Goal: Task Accomplishment & Management: Complete application form

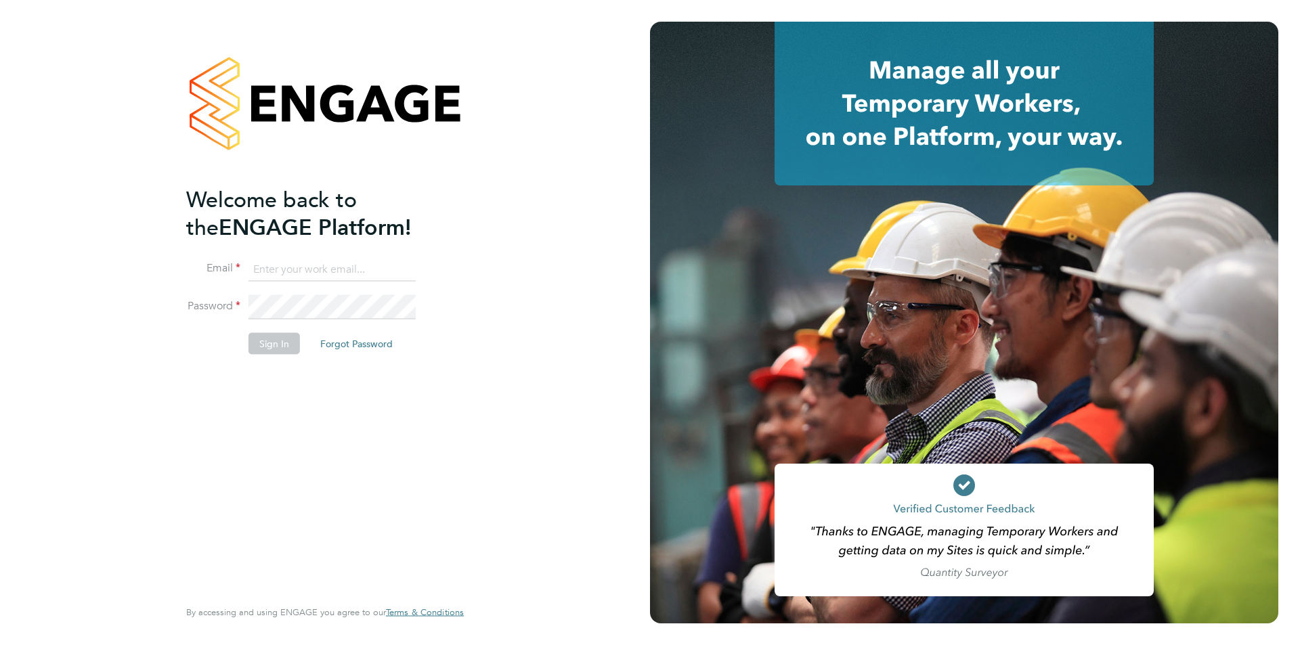
type input "[EMAIL_ADDRESS][DOMAIN_NAME]"
click at [262, 350] on button "Sign In" at bounding box center [274, 343] width 51 height 22
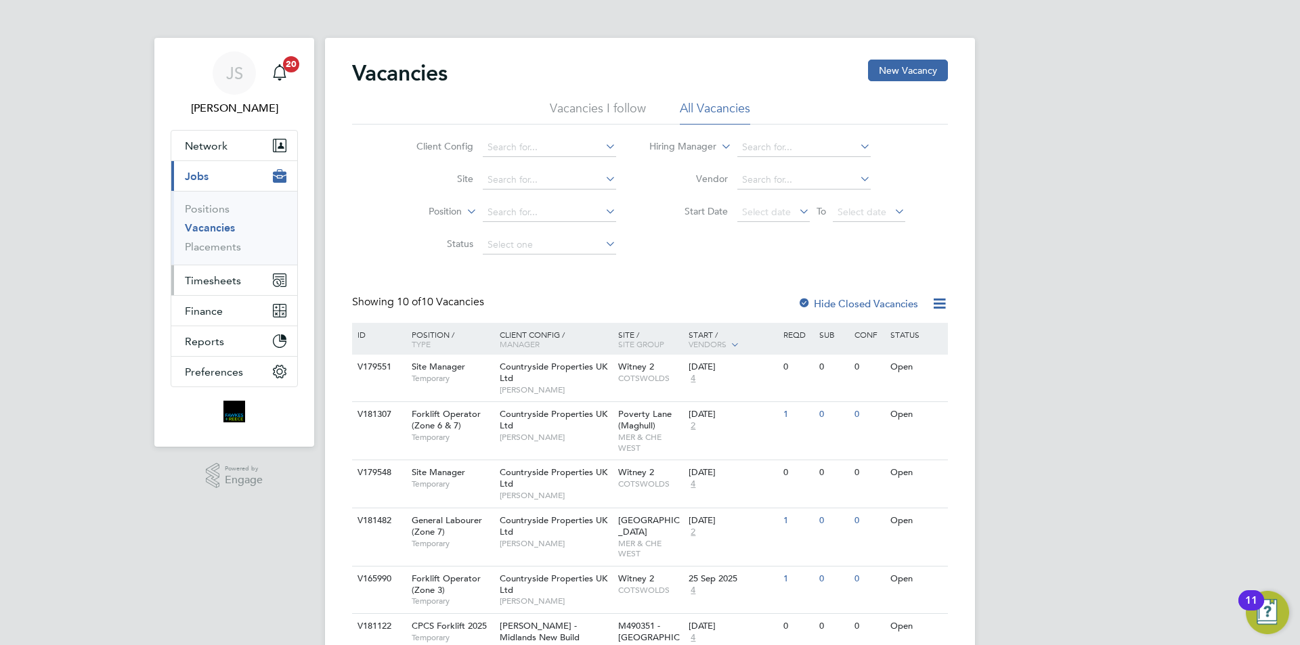
click at [225, 277] on span "Timesheets" at bounding box center [213, 280] width 56 height 13
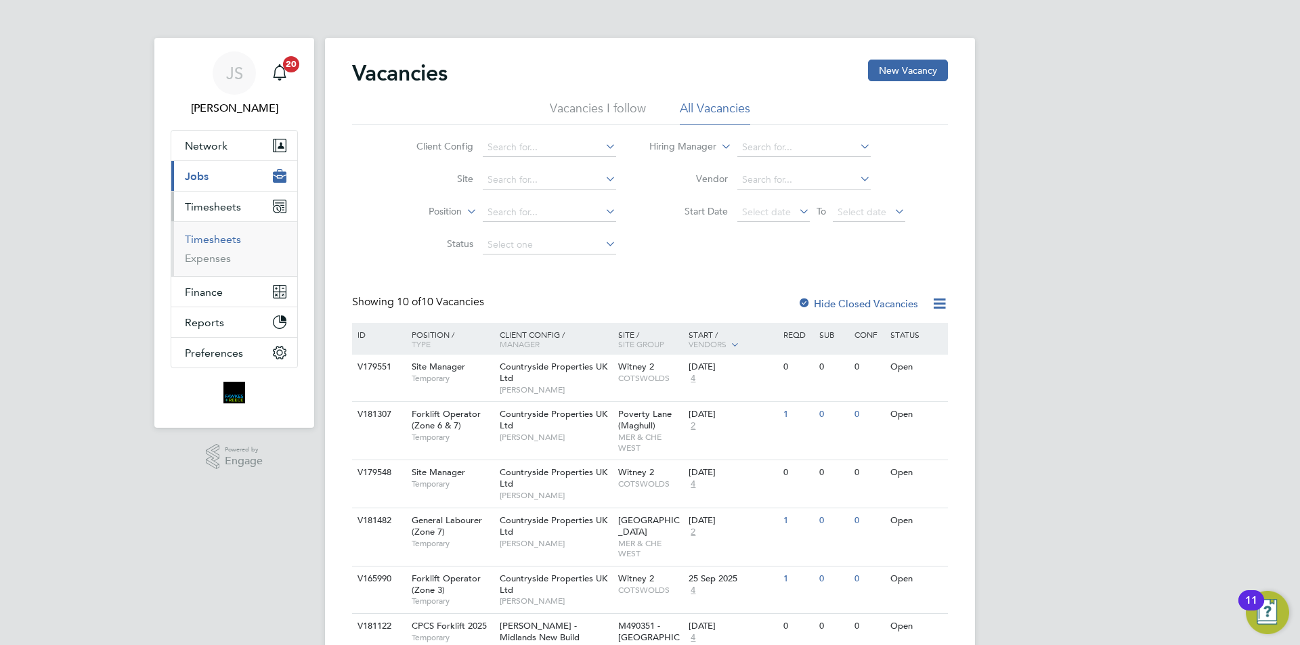
click at [221, 238] on link "Timesheets" at bounding box center [213, 239] width 56 height 13
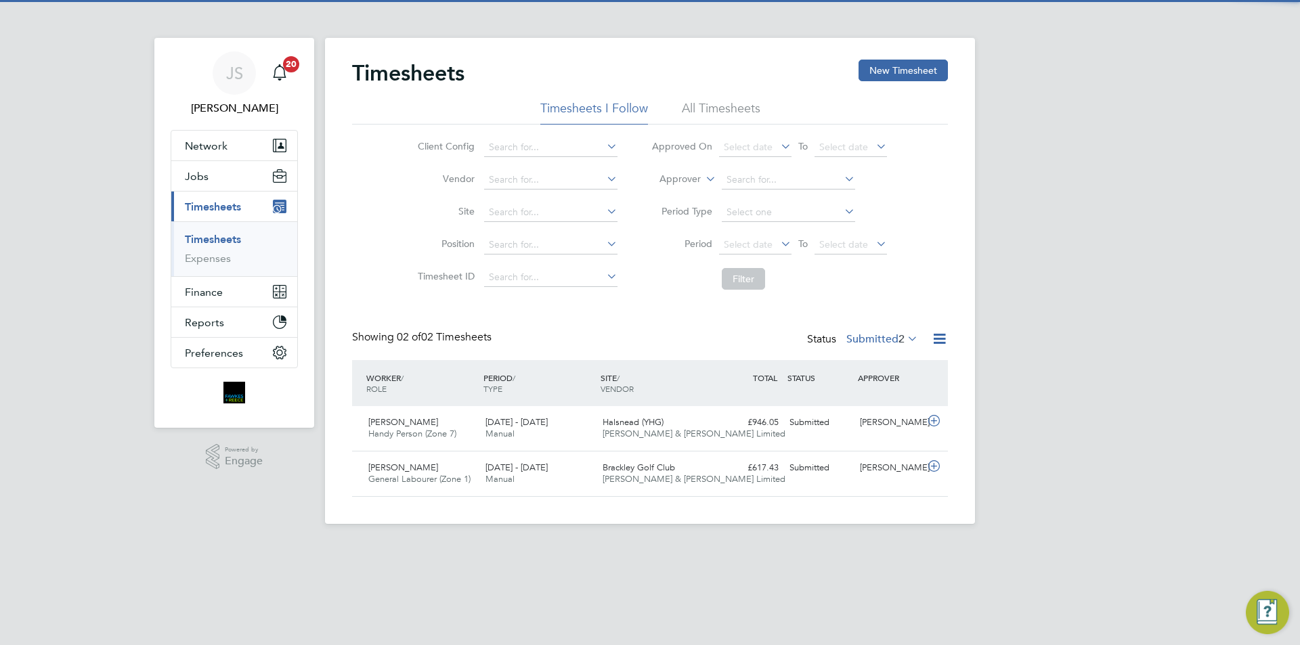
scroll to position [35, 118]
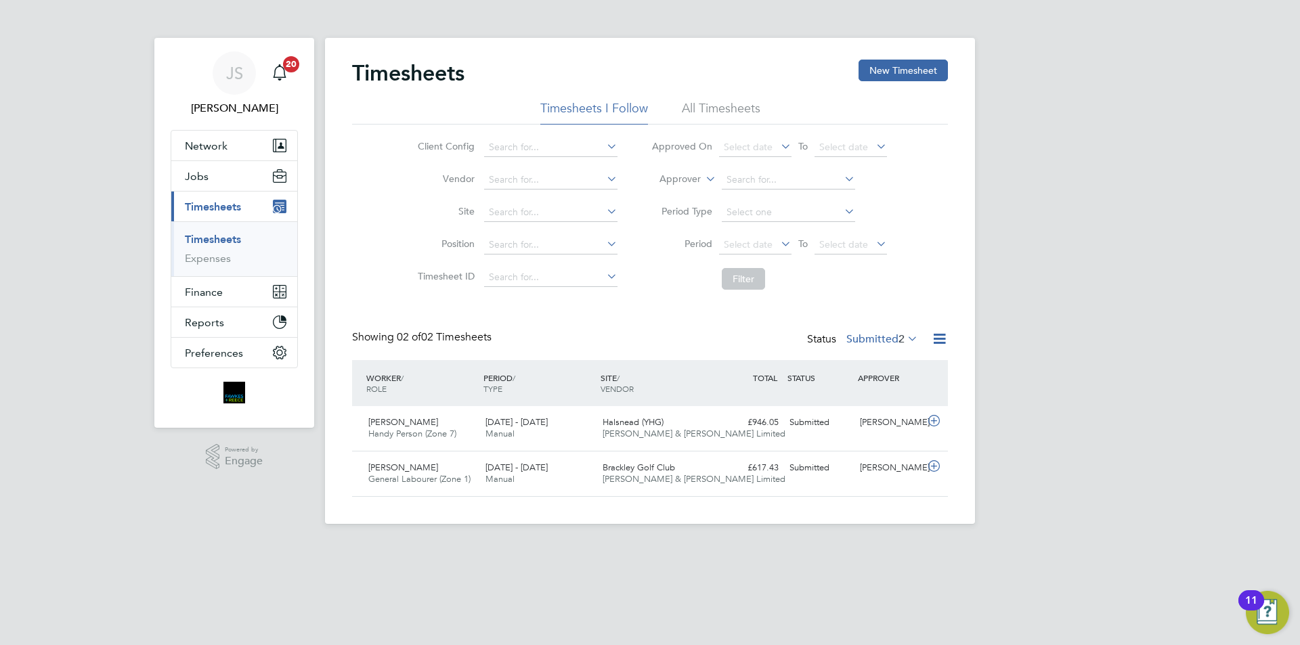
drag, startPoint x: 904, startPoint y: 73, endPoint x: 812, endPoint y: 54, distance: 94.0
click at [904, 73] on button "New Timesheet" at bounding box center [903, 71] width 89 height 22
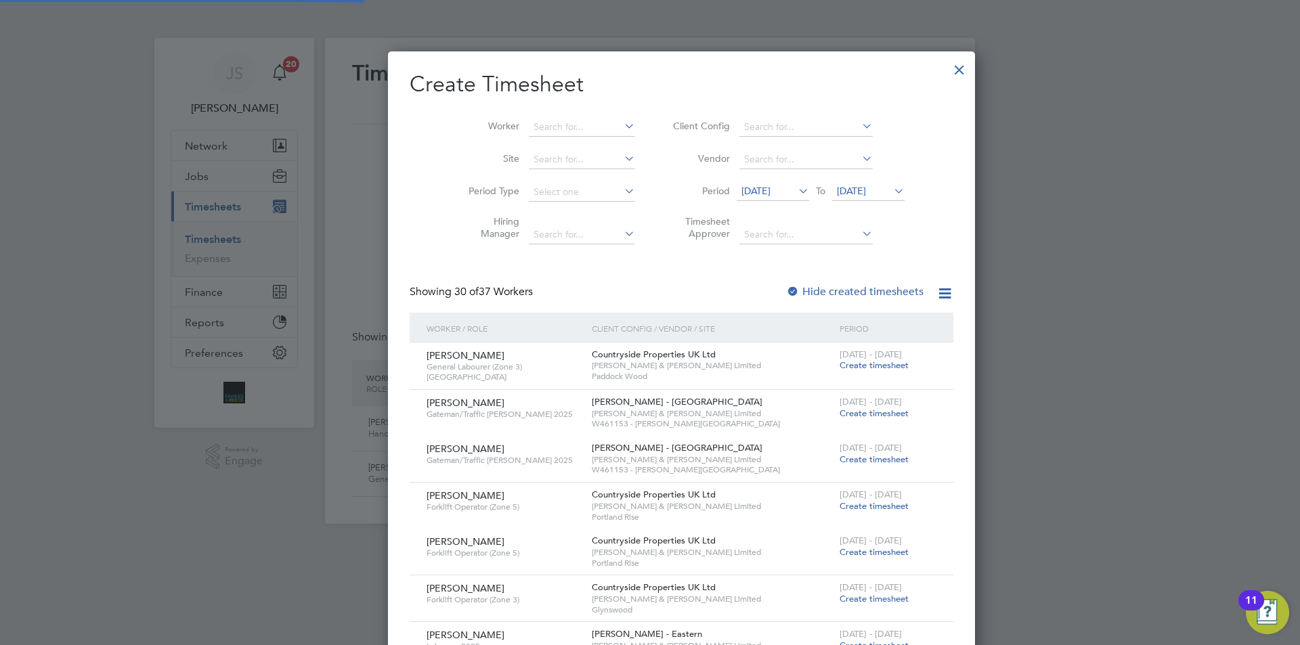
scroll to position [2132, 524]
click at [529, 129] on input at bounding box center [582, 127] width 106 height 19
click at [534, 157] on li "[PERSON_NAME] za [PERSON_NAME]" at bounding box center [585, 163] width 179 height 18
type input "[PERSON_NAME]"
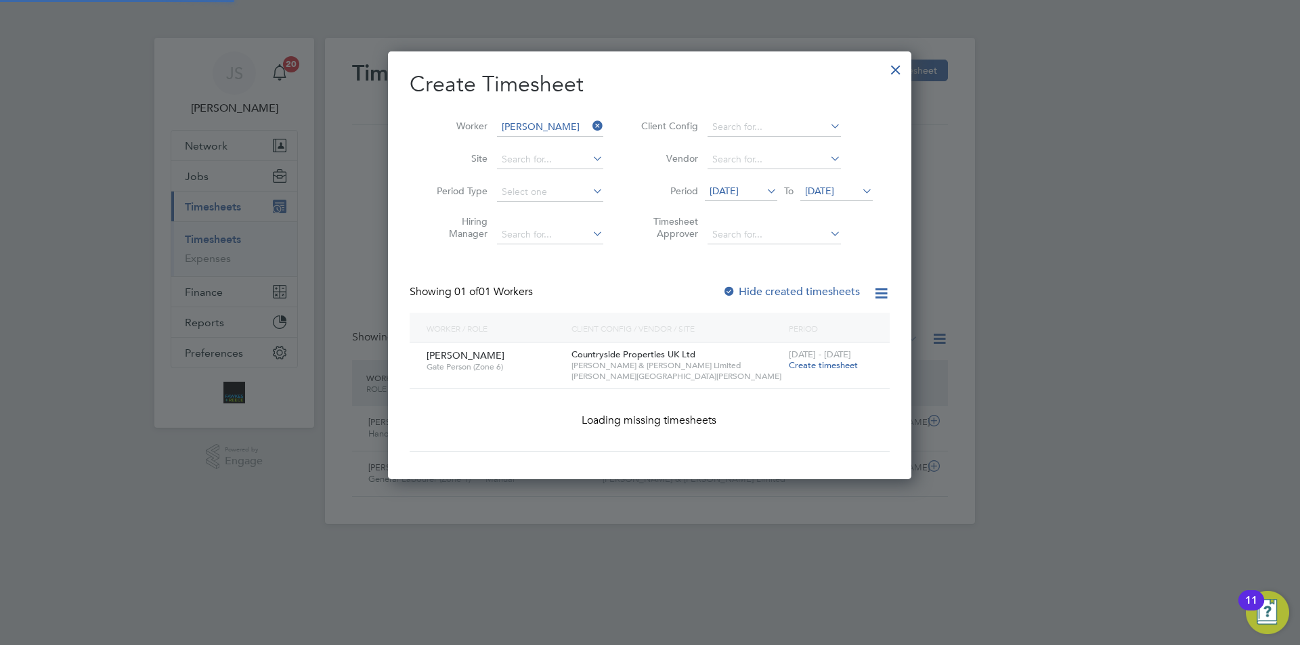
scroll to position [365, 524]
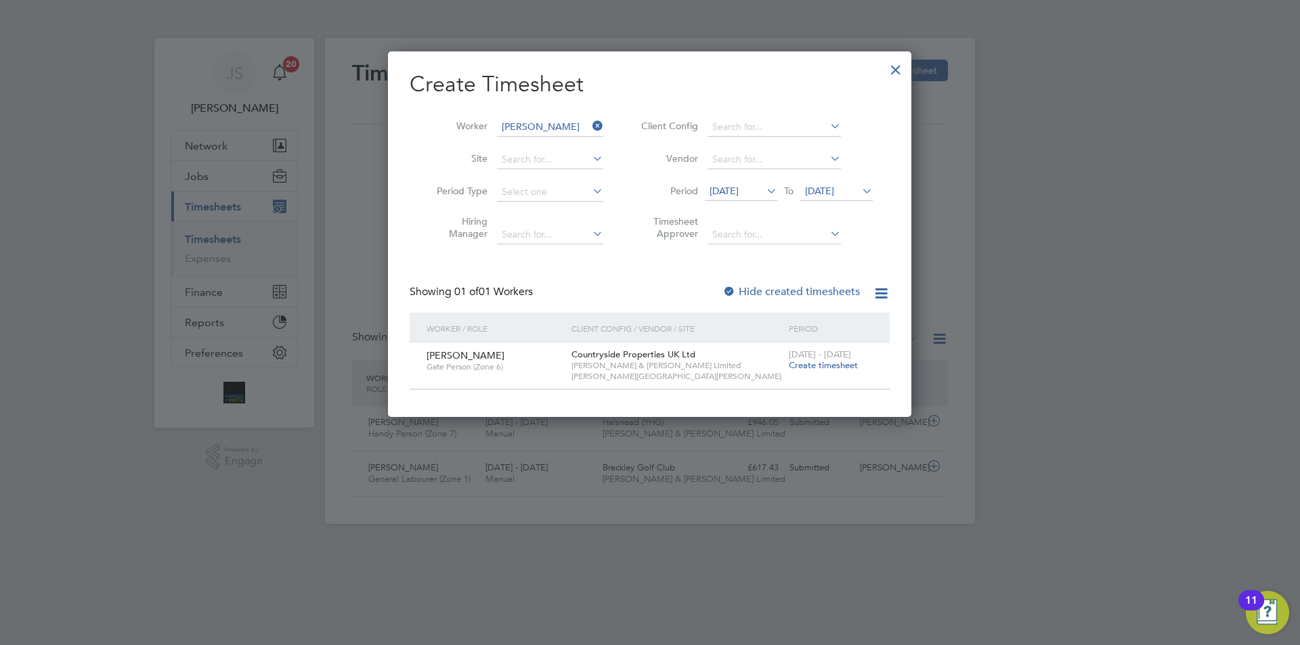
click at [806, 363] on span "Create timesheet" at bounding box center [823, 366] width 69 height 12
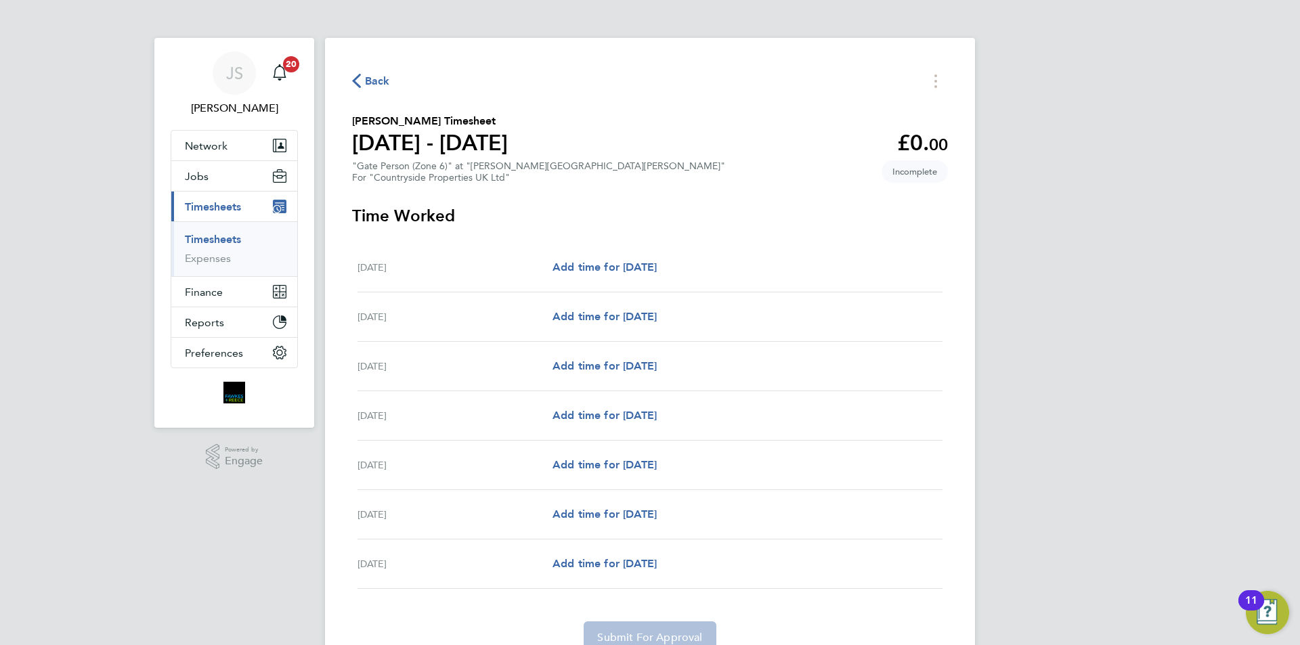
click at [377, 79] on span "Back" at bounding box center [377, 81] width 25 height 16
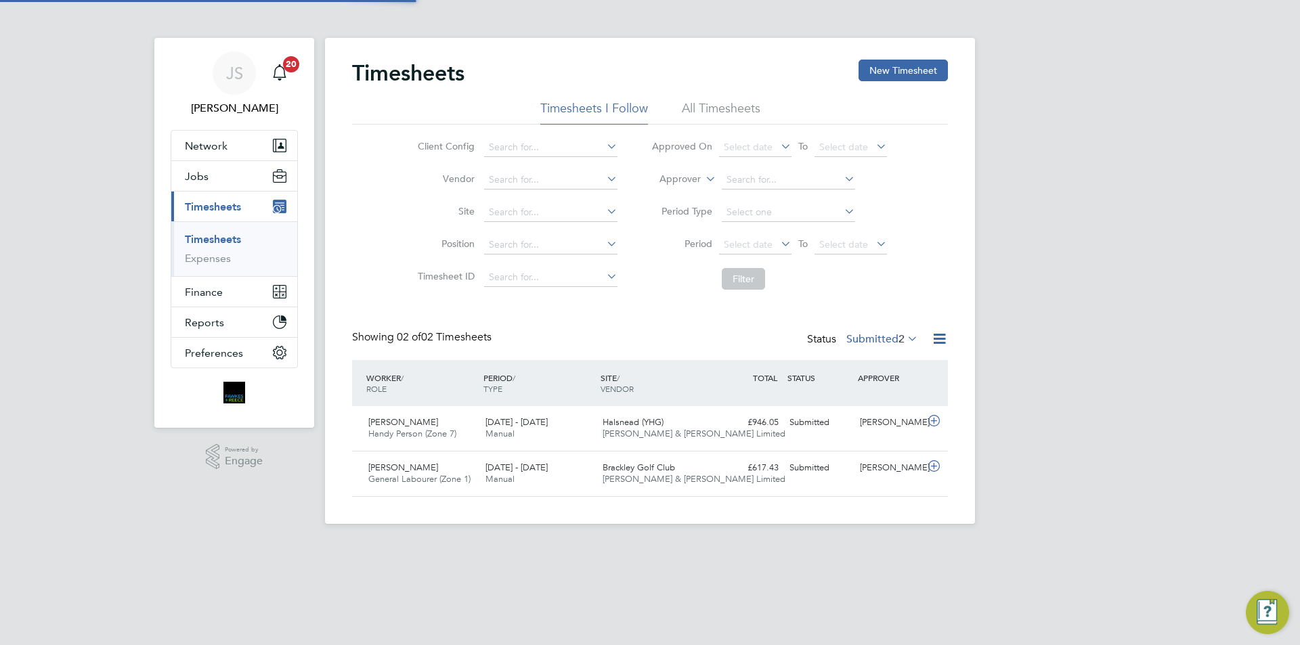
scroll to position [35, 118]
click at [926, 70] on button "New Timesheet" at bounding box center [903, 71] width 89 height 22
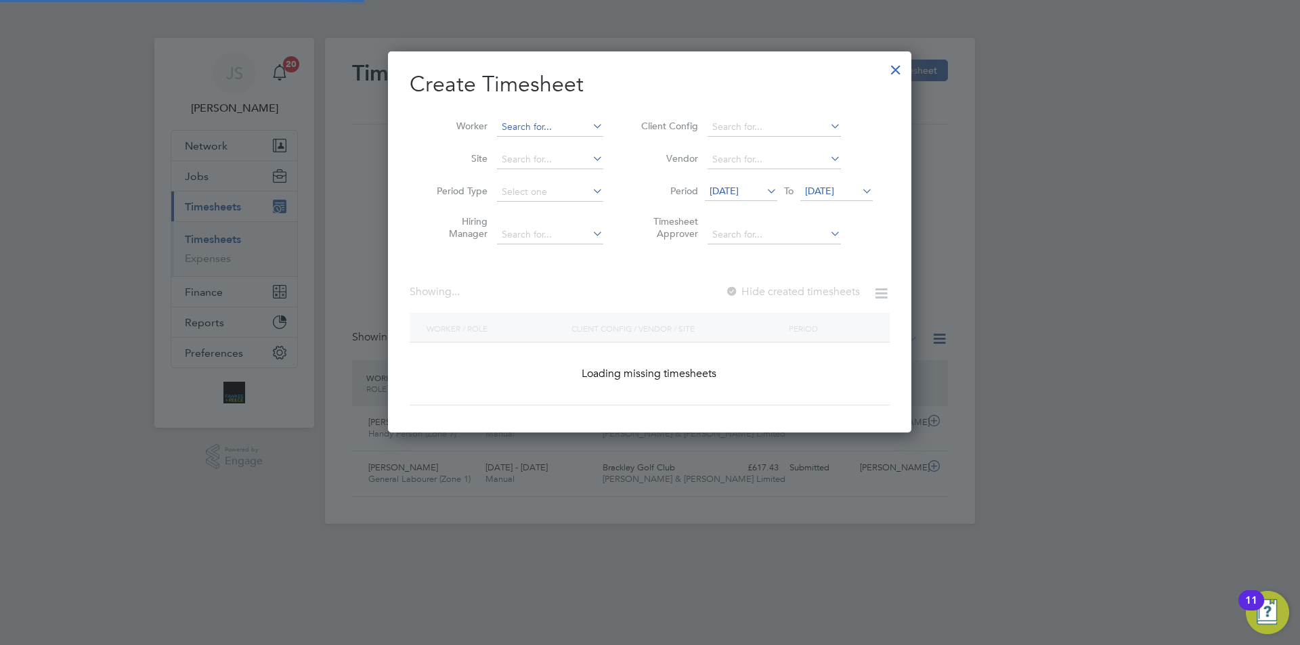
scroll to position [382, 524]
click at [538, 124] on input at bounding box center [550, 127] width 106 height 19
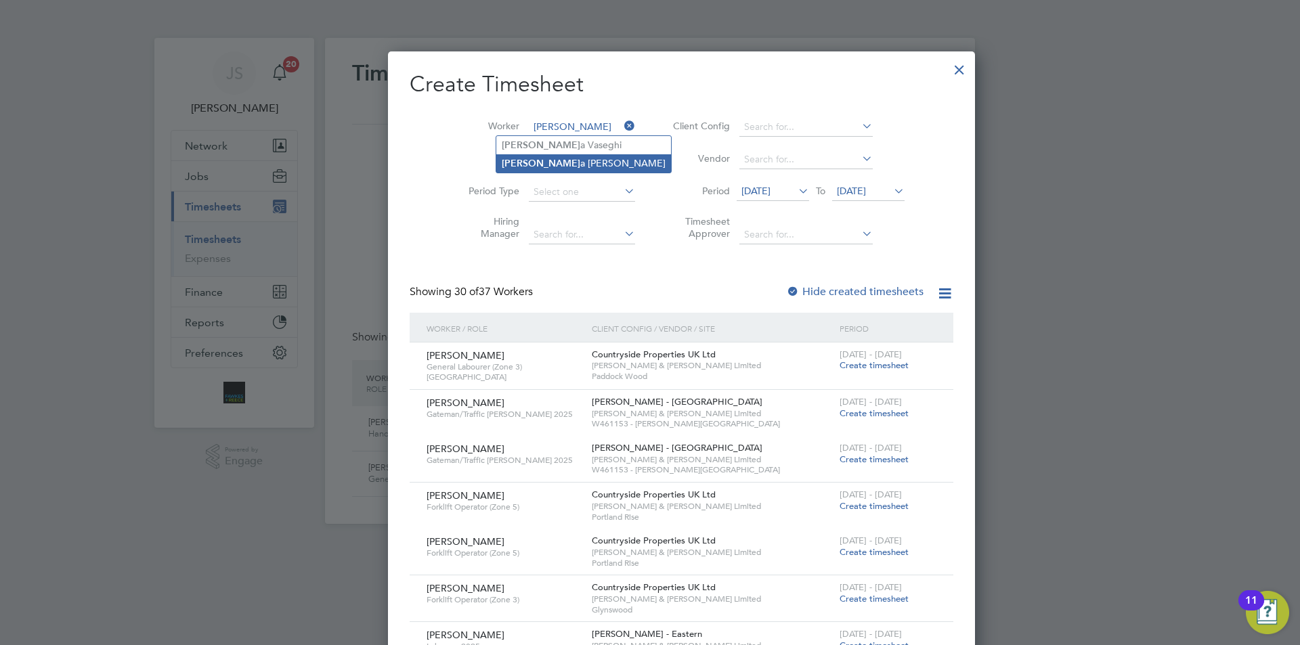
click at [536, 157] on li "[PERSON_NAME]" at bounding box center [583, 163] width 175 height 18
type input "[PERSON_NAME]"
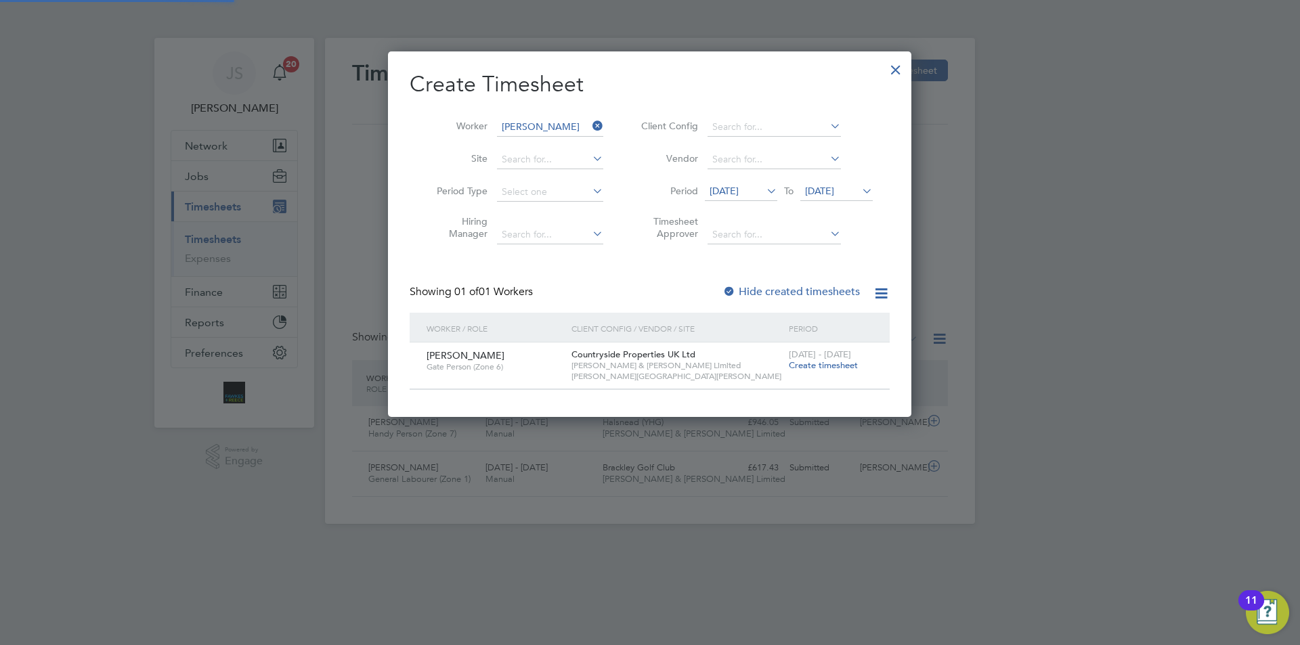
scroll to position [0, 0]
click at [739, 186] on span "[DATE]" at bounding box center [724, 191] width 29 height 12
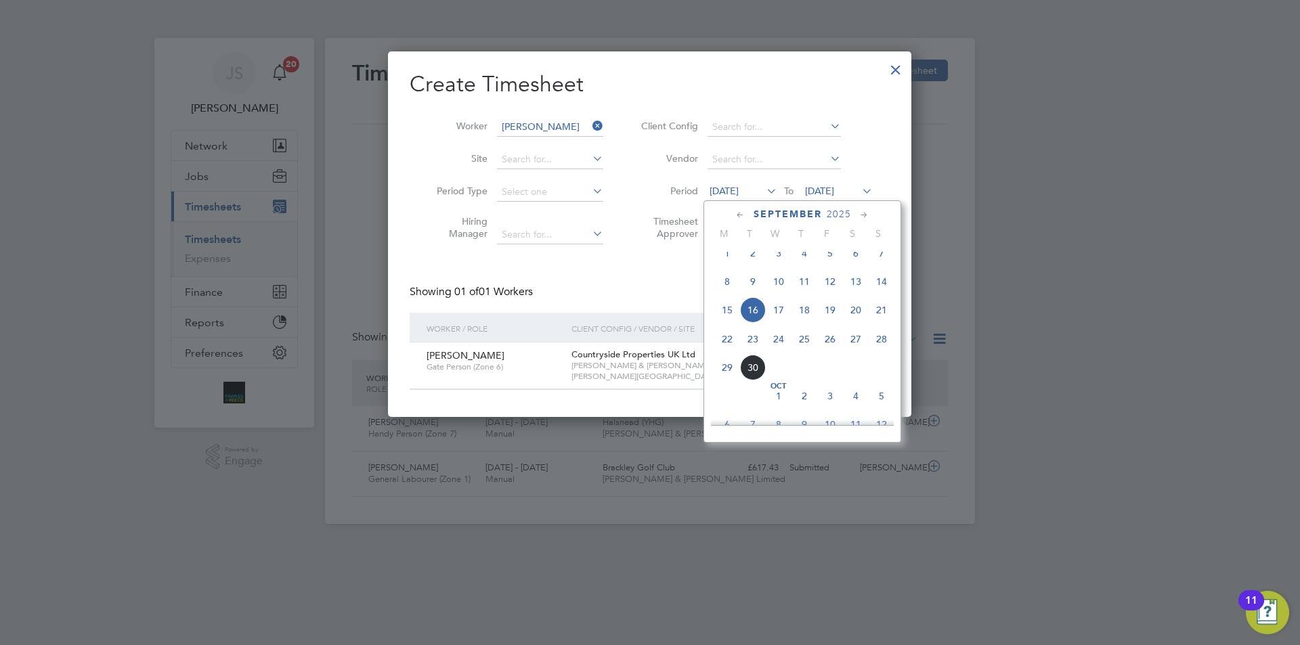
drag, startPoint x: 721, startPoint y: 348, endPoint x: 780, endPoint y: 347, distance: 58.9
click at [721, 347] on span "22" at bounding box center [727, 339] width 26 height 26
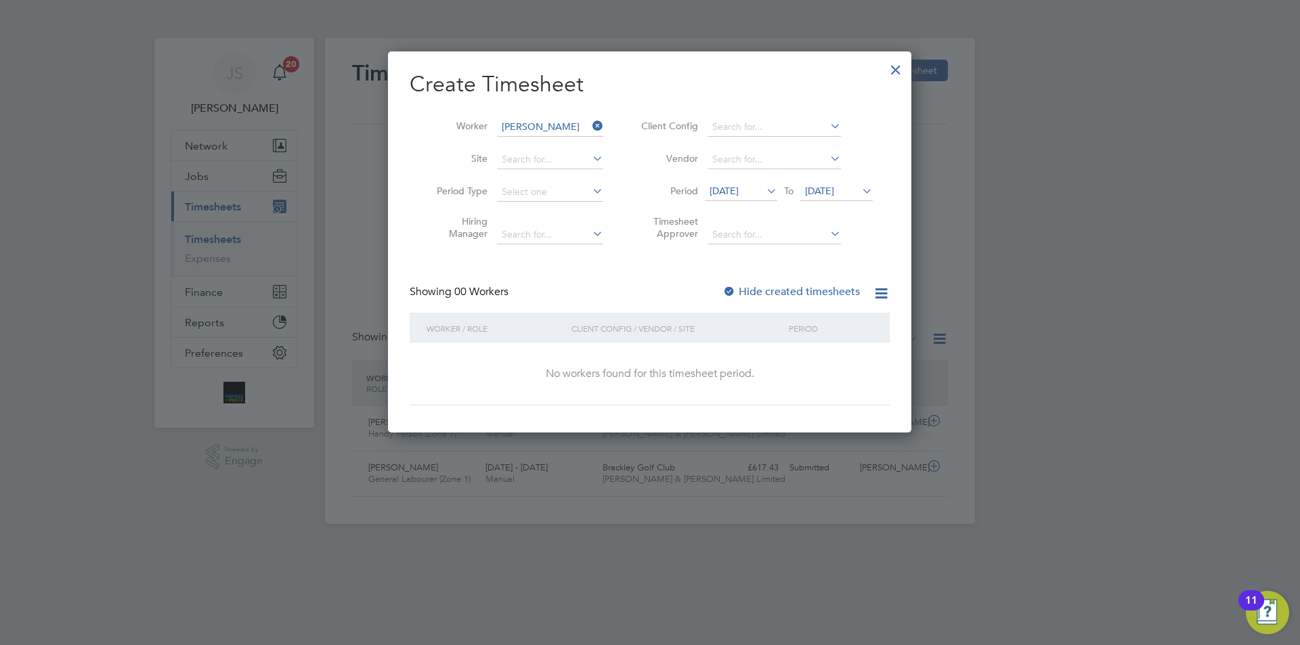
click at [729, 288] on div at bounding box center [730, 293] width 14 height 14
click at [822, 194] on span "[DATE]" at bounding box center [819, 191] width 29 height 12
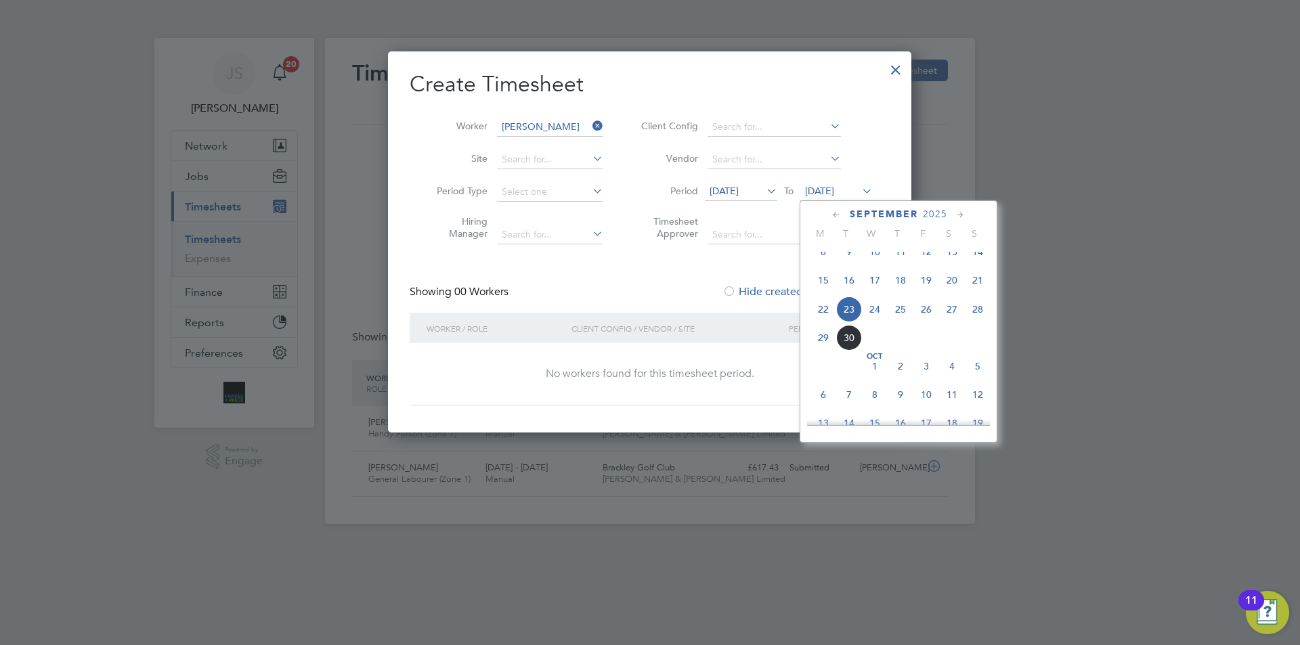
click at [950, 322] on span "27" at bounding box center [952, 310] width 26 height 26
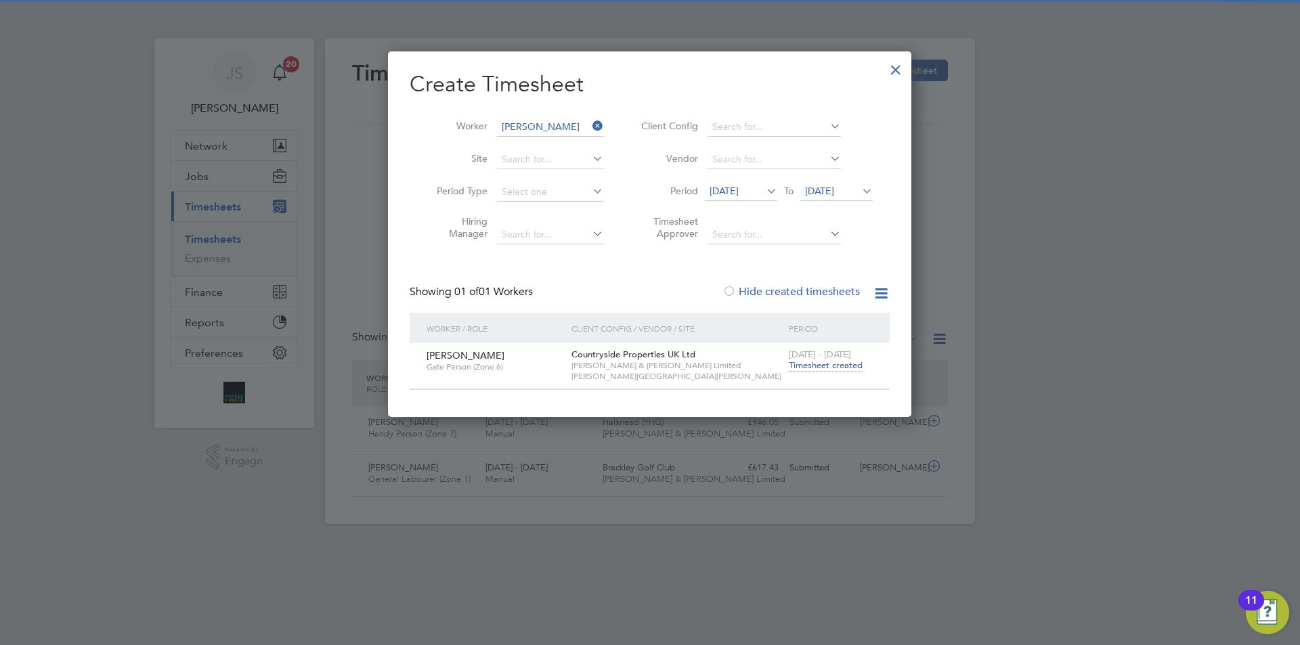
click at [825, 368] on span "Timesheet created" at bounding box center [826, 366] width 74 height 12
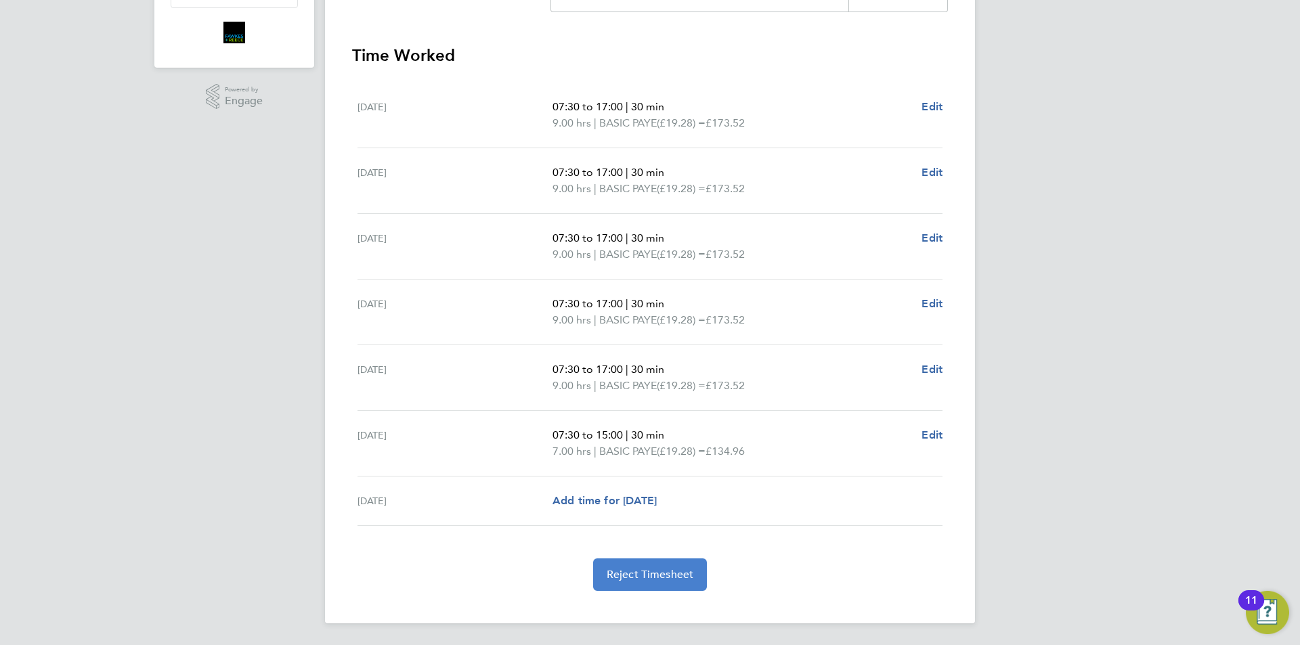
click at [666, 585] on button "Reject Timesheet" at bounding box center [650, 575] width 114 height 33
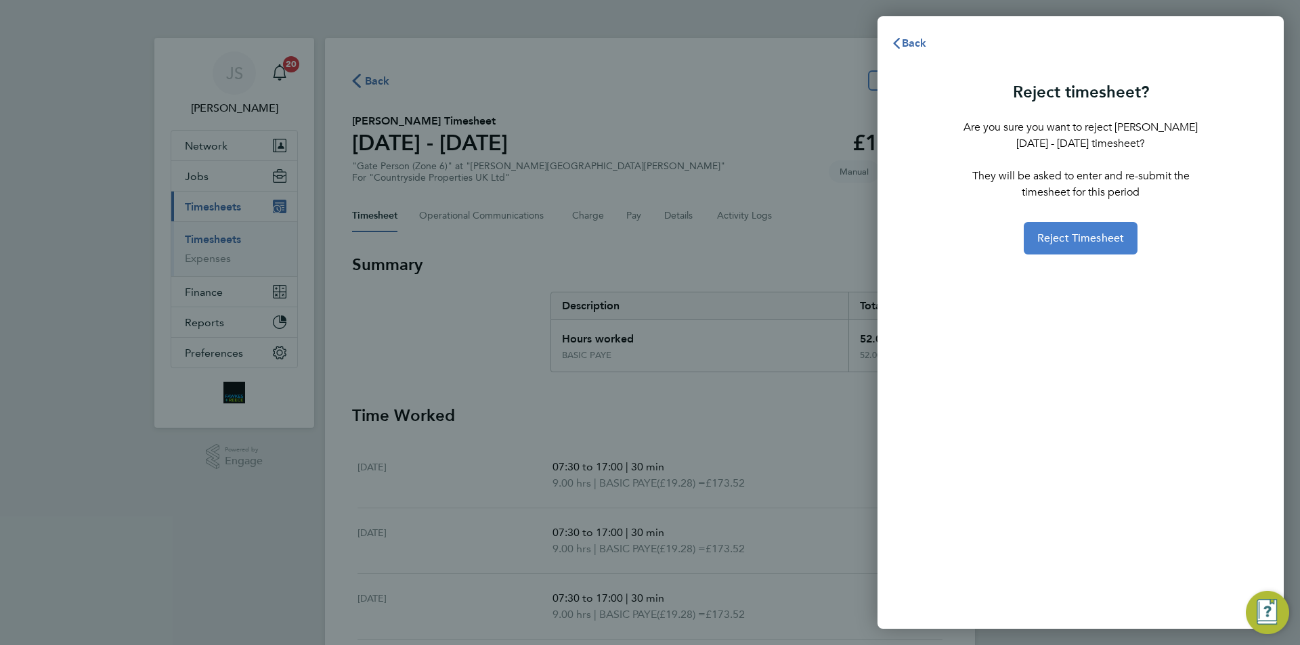
click at [1064, 236] on span "Reject Timesheet" at bounding box center [1080, 239] width 87 height 14
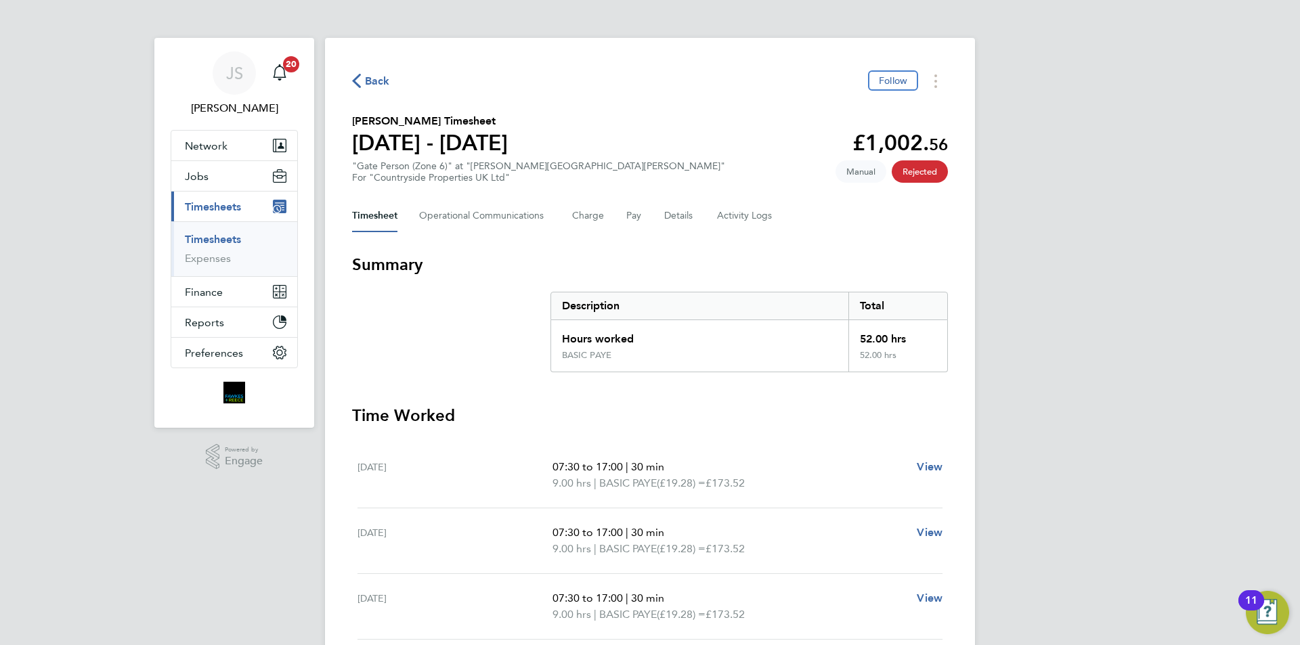
click at [371, 76] on span "Back" at bounding box center [377, 81] width 25 height 16
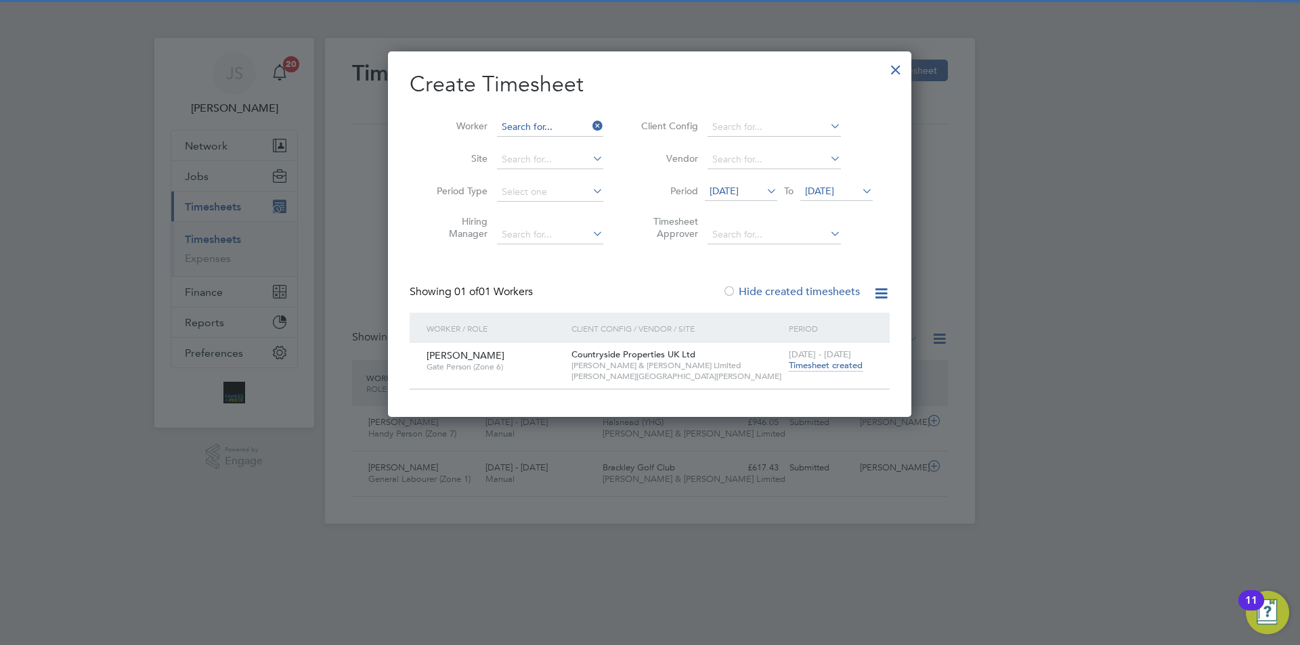
click at [533, 123] on input at bounding box center [550, 127] width 106 height 19
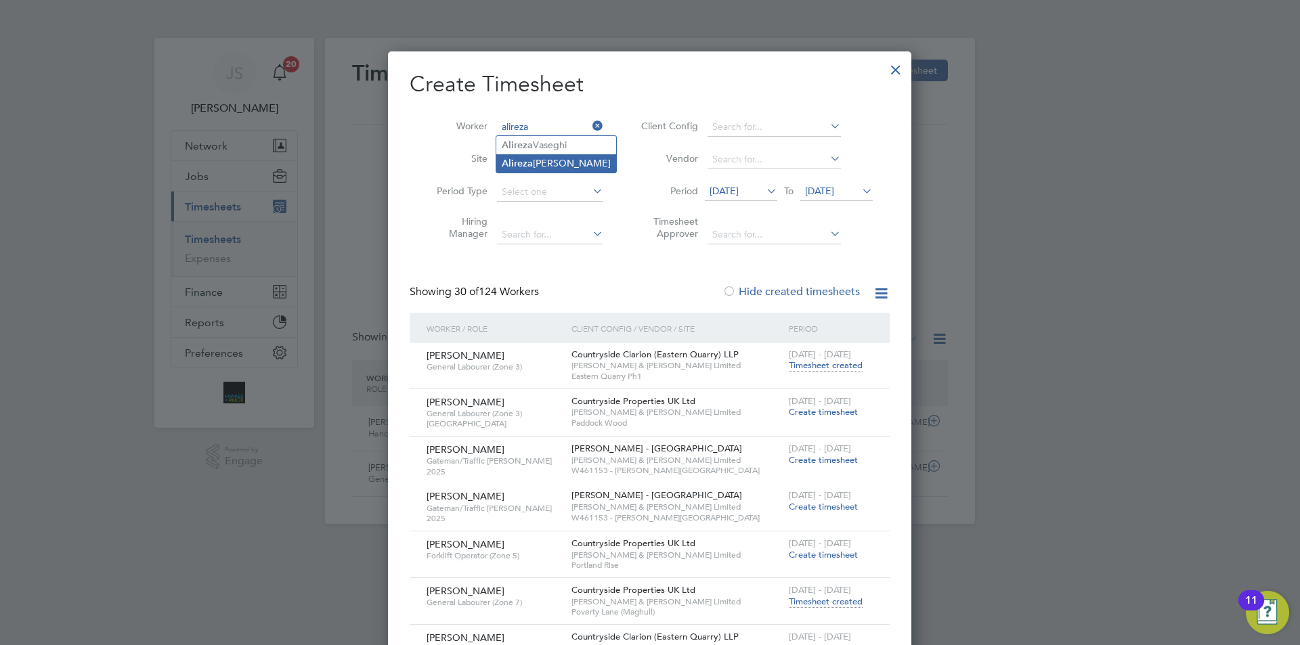
click at [549, 159] on li "[PERSON_NAME]" at bounding box center [556, 163] width 120 height 18
type input "[PERSON_NAME]"
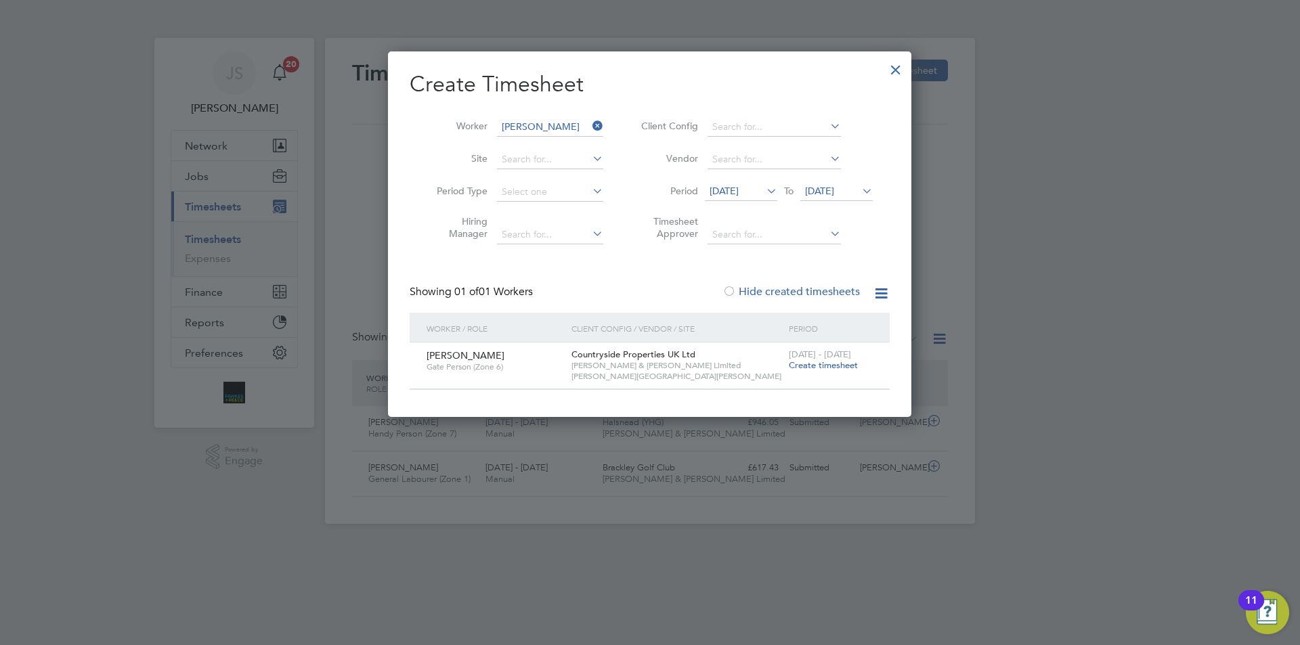
click at [817, 358] on span "[DATE] - [DATE]" at bounding box center [820, 355] width 62 height 12
click at [806, 367] on span "Create timesheet" at bounding box center [823, 366] width 69 height 12
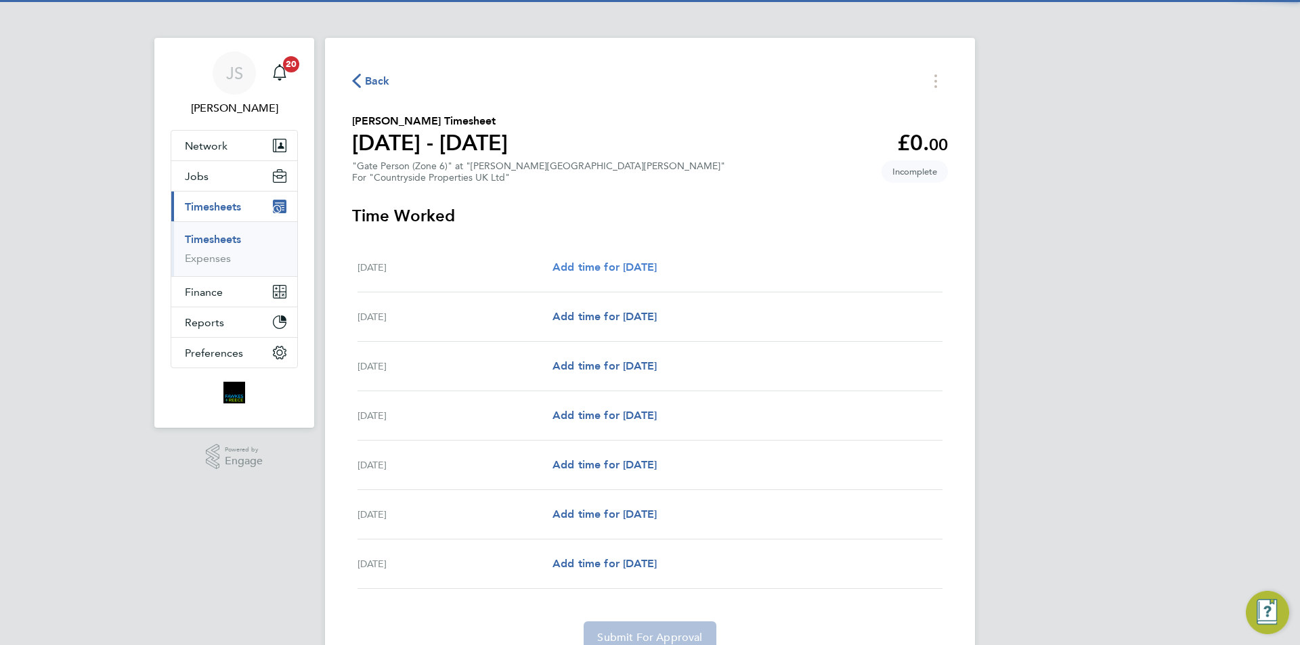
click at [654, 265] on span "Add time for [DATE]" at bounding box center [605, 267] width 104 height 13
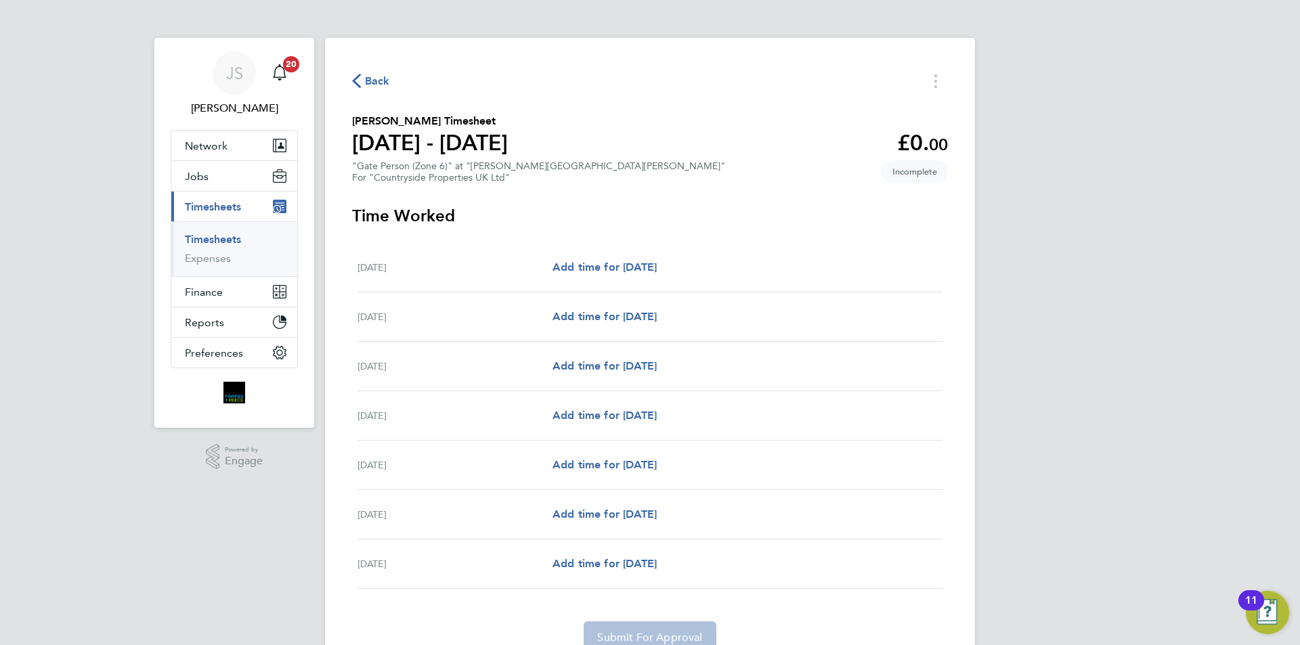
select select "30"
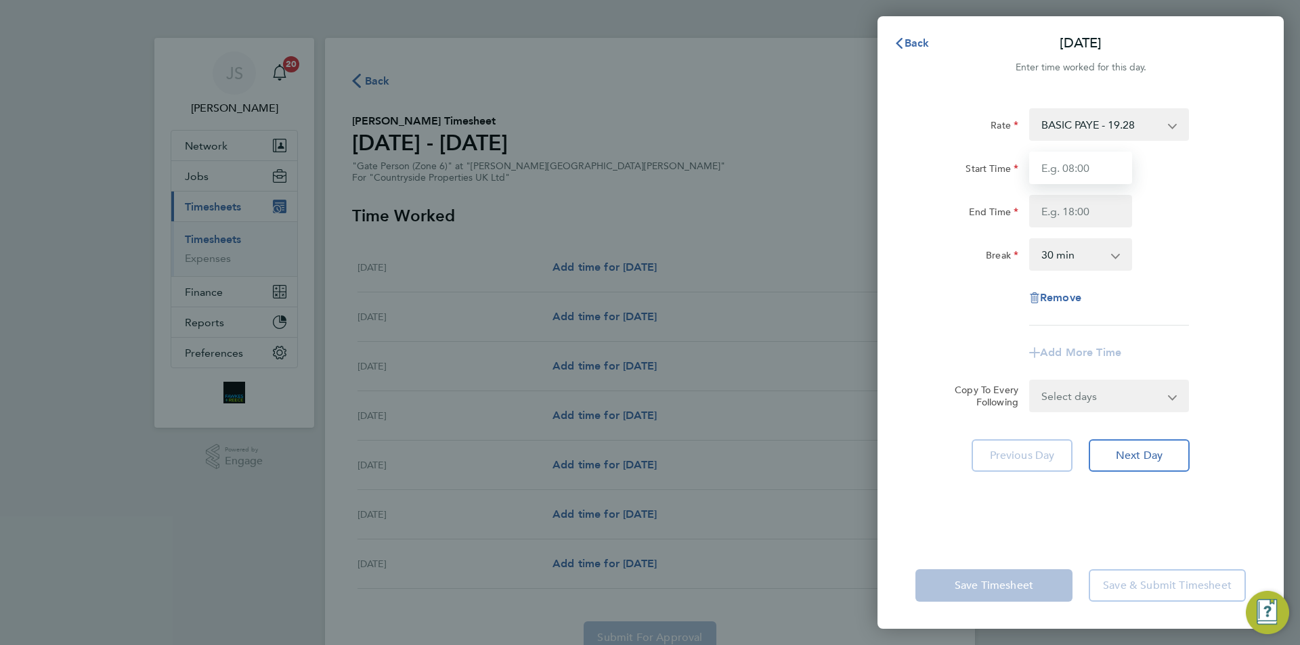
click at [1069, 175] on input "Start Time" at bounding box center [1080, 168] width 103 height 33
type input "07:30"
click at [1044, 207] on input "End Time" at bounding box center [1080, 211] width 103 height 33
type input "17:00"
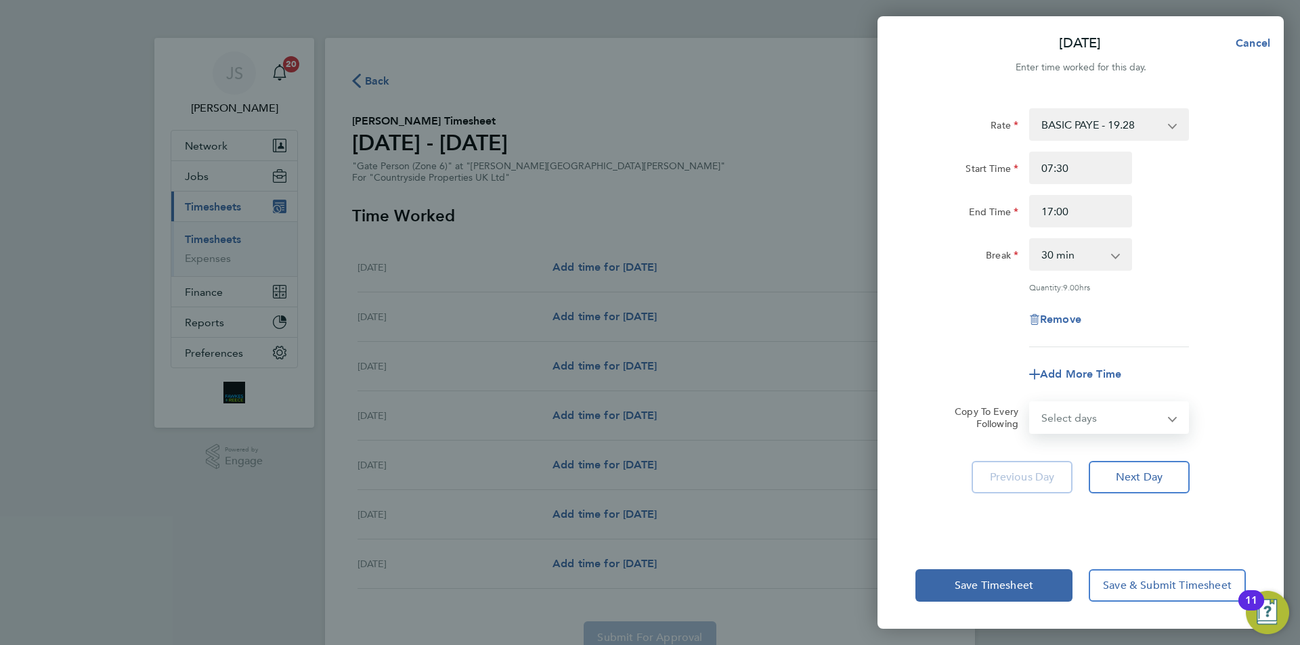
click at [1139, 403] on select "Select days Day Weekday (Mon-Fri) Weekend (Sat-Sun) [DATE] [DATE] [DATE] [DATE]…" at bounding box center [1102, 418] width 142 height 30
select select "WEEKDAY"
click at [1031, 403] on select "Select days Day Weekday (Mon-Fri) Weekend (Sat-Sun) [DATE] [DATE] [DATE] [DATE]…" at bounding box center [1102, 418] width 142 height 30
select select "[DATE]"
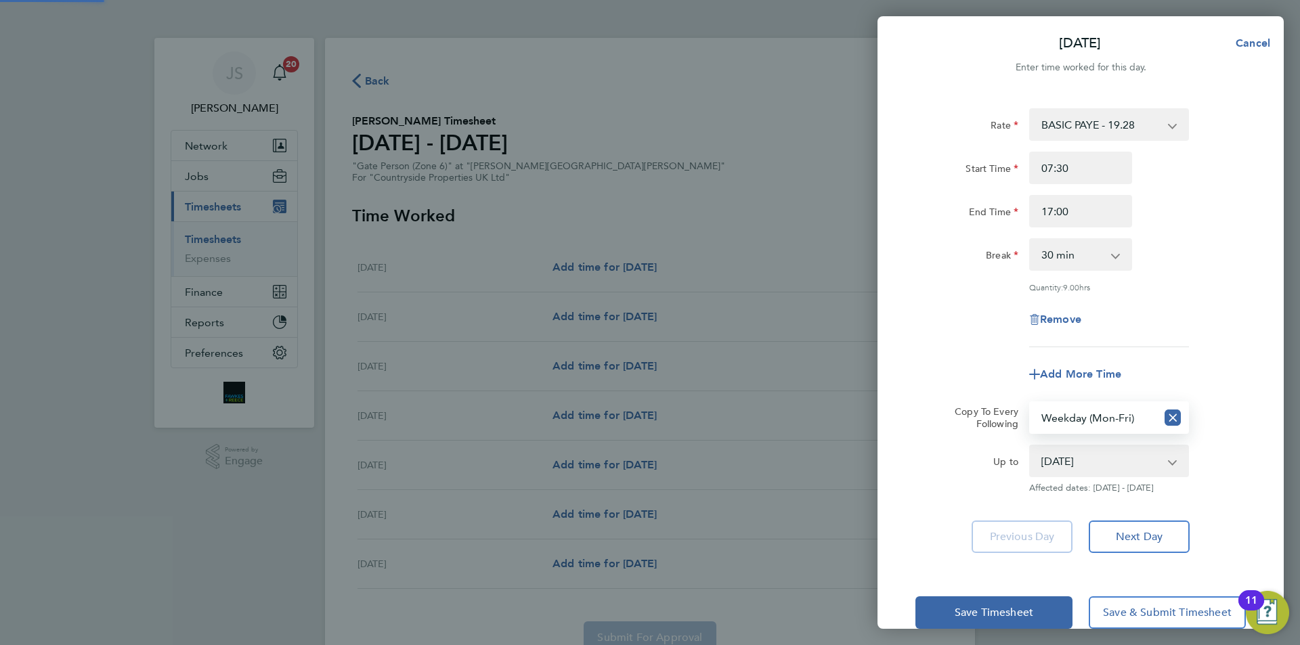
click at [997, 355] on app-timesheet-line-form-group "Rate BASIC PAYE - 19.28 Start Time 07:30 End Time 17:00 Break 0 min 15 min 30 m…" at bounding box center [1080, 249] width 330 height 282
click at [964, 601] on button "Save Timesheet" at bounding box center [993, 613] width 157 height 33
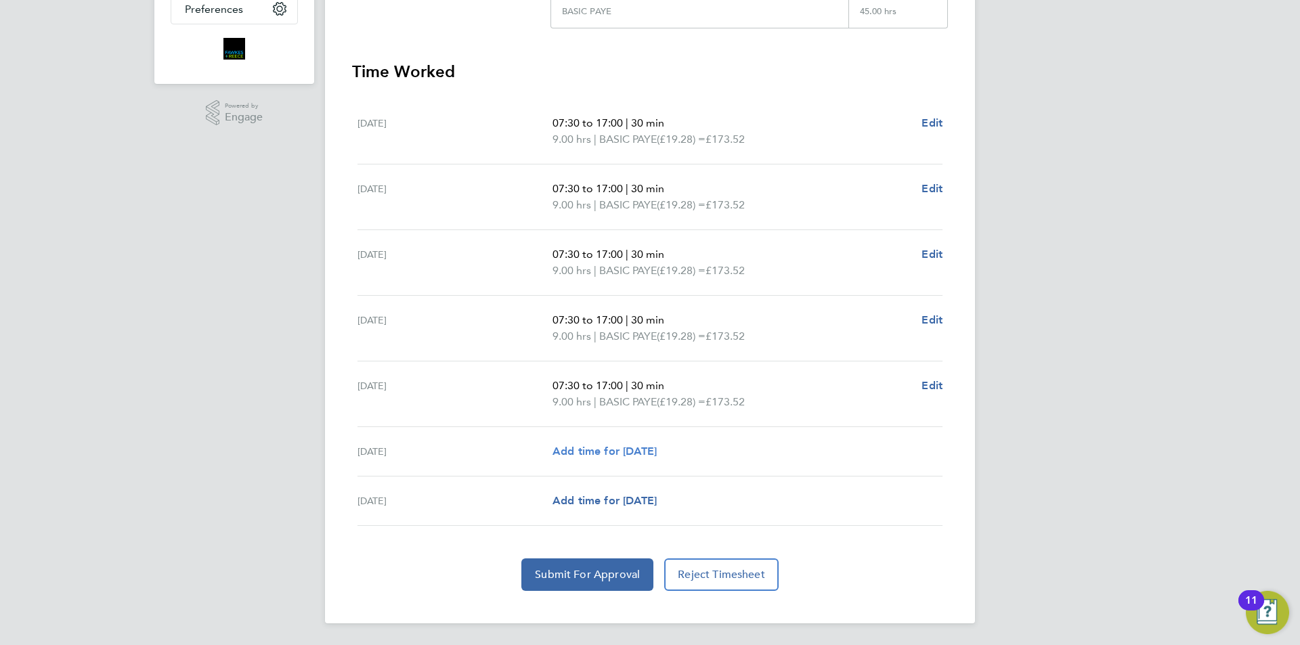
click at [635, 451] on span "Add time for [DATE]" at bounding box center [605, 451] width 104 height 13
select select "30"
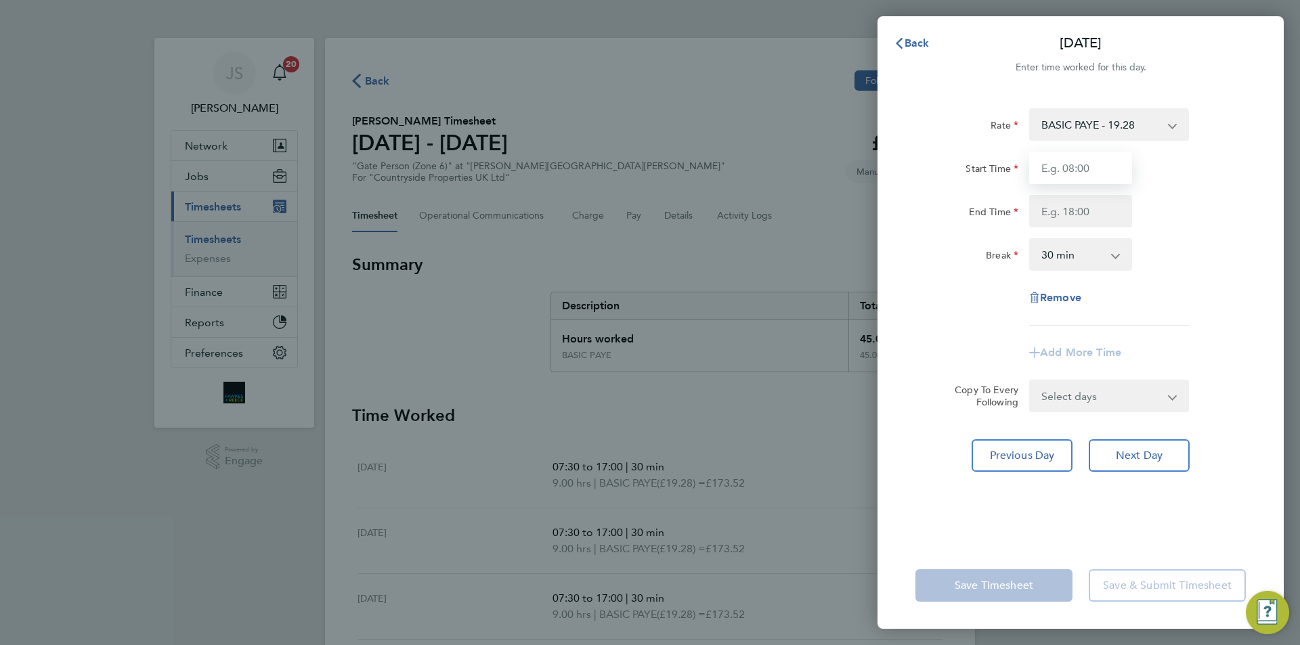
click at [1067, 156] on input "Start Time" at bounding box center [1080, 168] width 103 height 33
type input "07:30"
click at [1065, 215] on input "End Time" at bounding box center [1080, 211] width 103 height 33
type input "15:00"
click at [958, 308] on div "Remove" at bounding box center [1080, 298] width 341 height 33
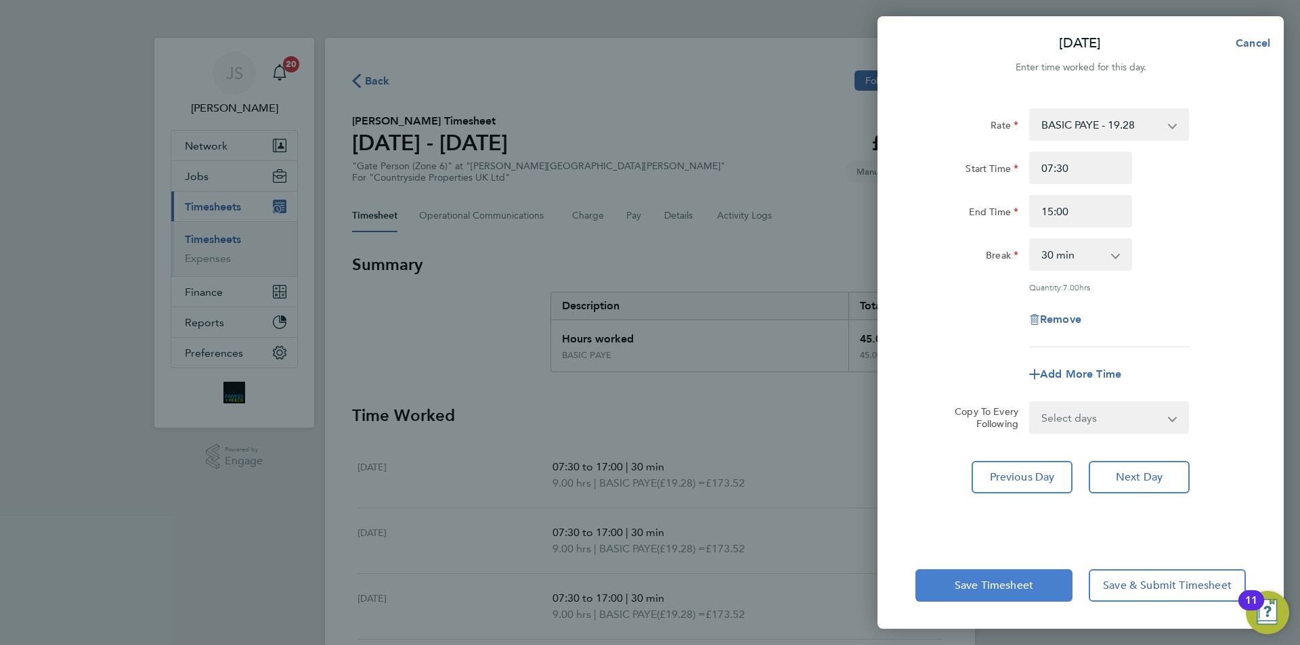
click at [987, 595] on button "Save Timesheet" at bounding box center [993, 585] width 157 height 33
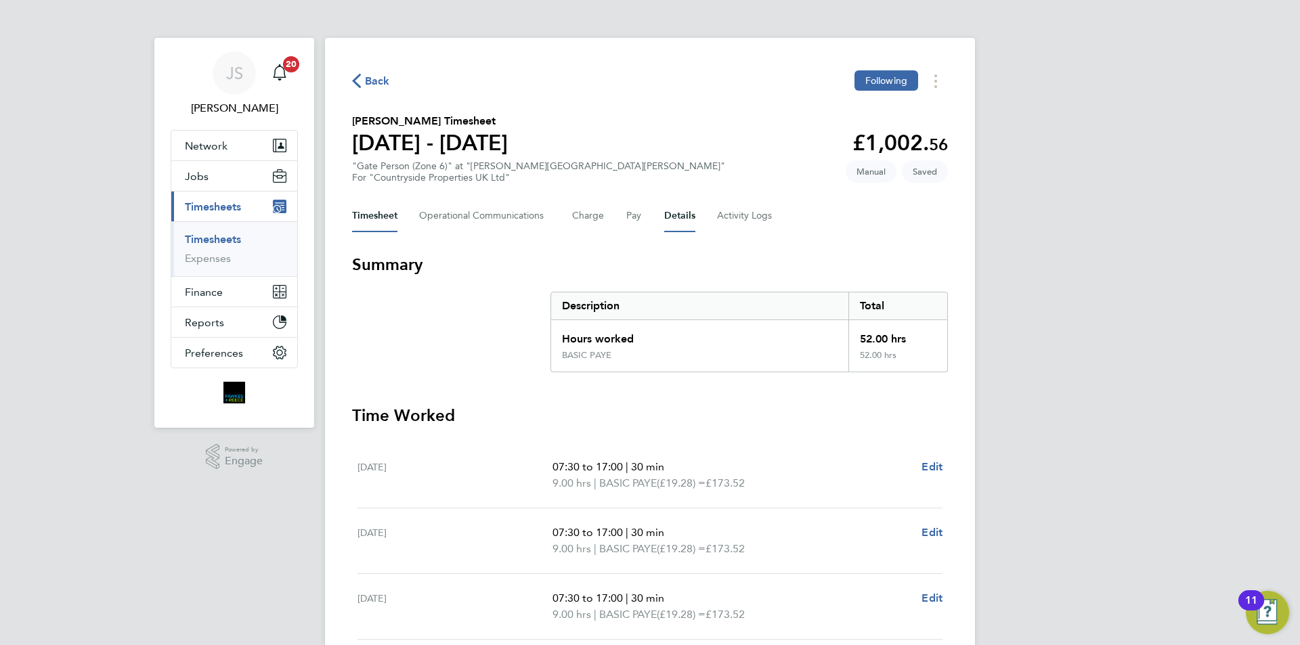
click at [672, 216] on button "Details" at bounding box center [679, 216] width 31 height 33
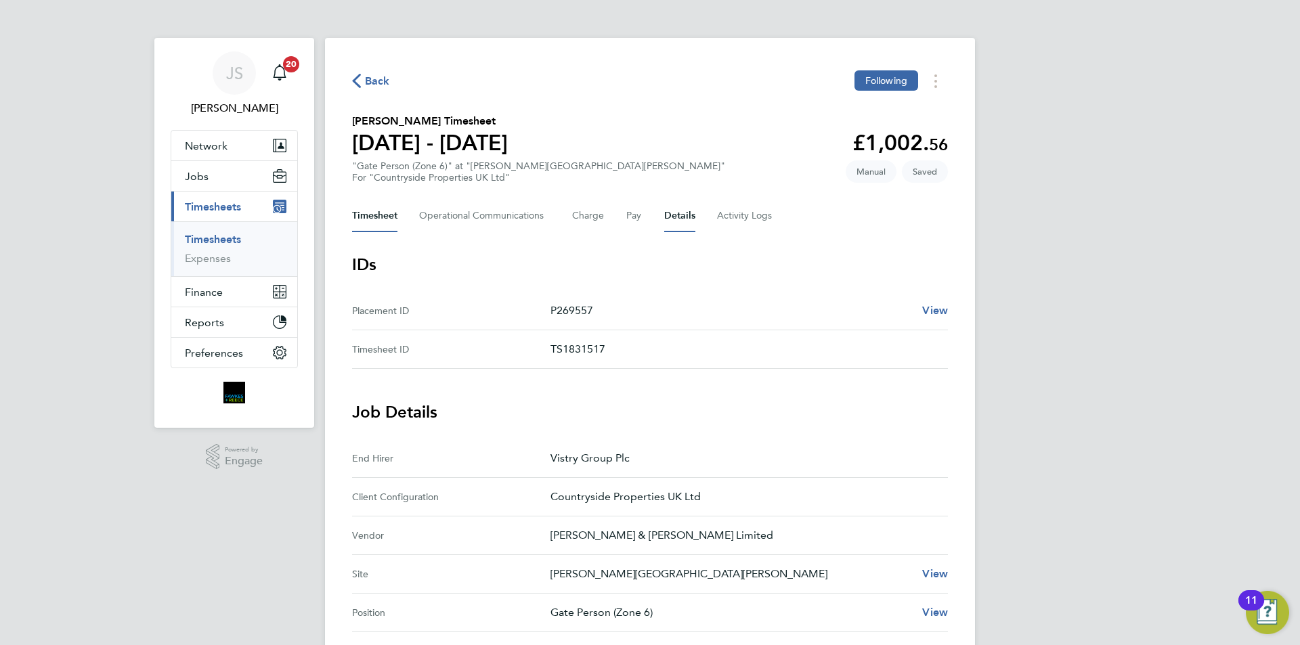
click at [379, 214] on button "Timesheet" at bounding box center [374, 216] width 45 height 33
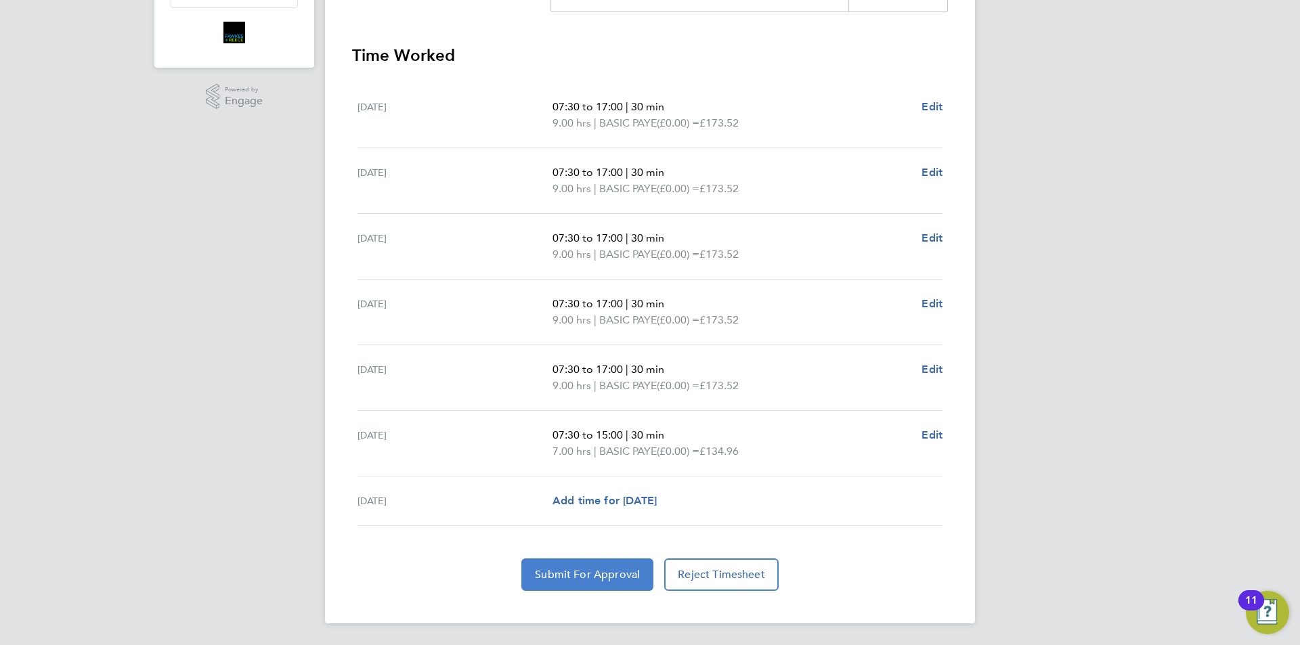
click at [622, 567] on button "Submit For Approval" at bounding box center [587, 575] width 132 height 33
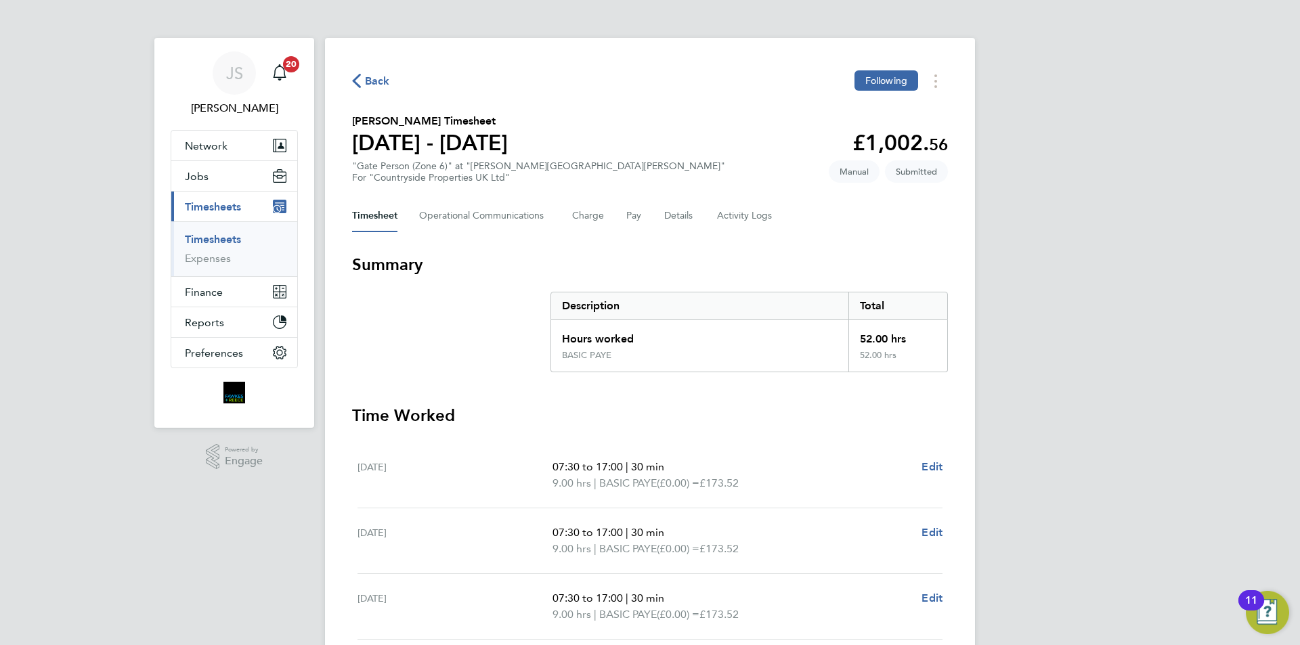
click at [379, 76] on span "Back" at bounding box center [377, 81] width 25 height 16
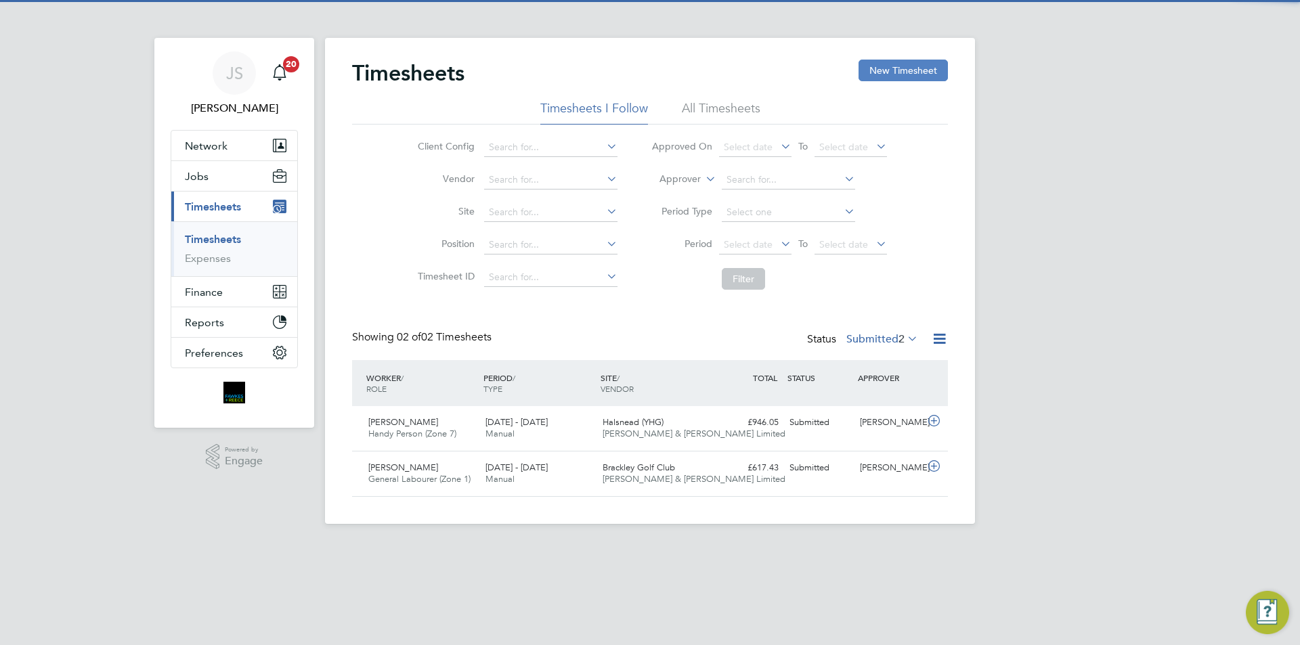
click at [891, 66] on button "New Timesheet" at bounding box center [903, 71] width 89 height 22
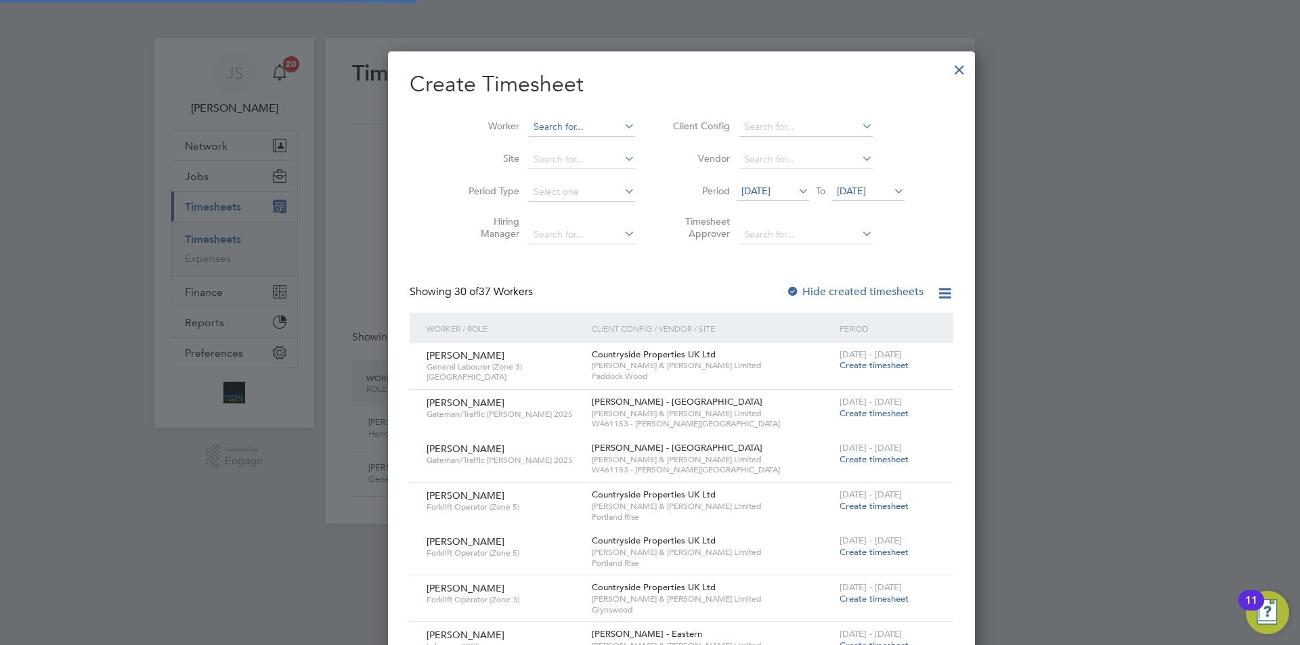
click at [529, 123] on input at bounding box center [582, 127] width 106 height 19
click at [543, 160] on li "[PERSON_NAME] ndr [PERSON_NAME]" at bounding box center [588, 163] width 185 height 18
type input "[PERSON_NAME]"
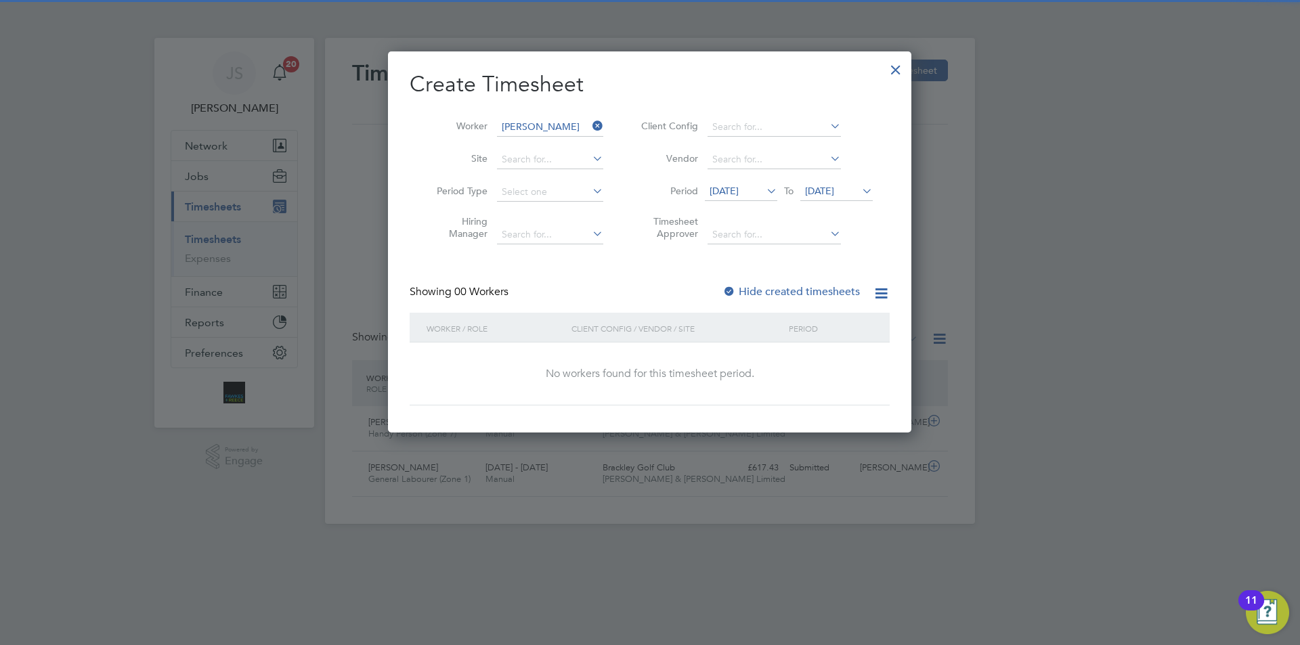
click at [744, 199] on span "[DATE]" at bounding box center [741, 192] width 72 height 18
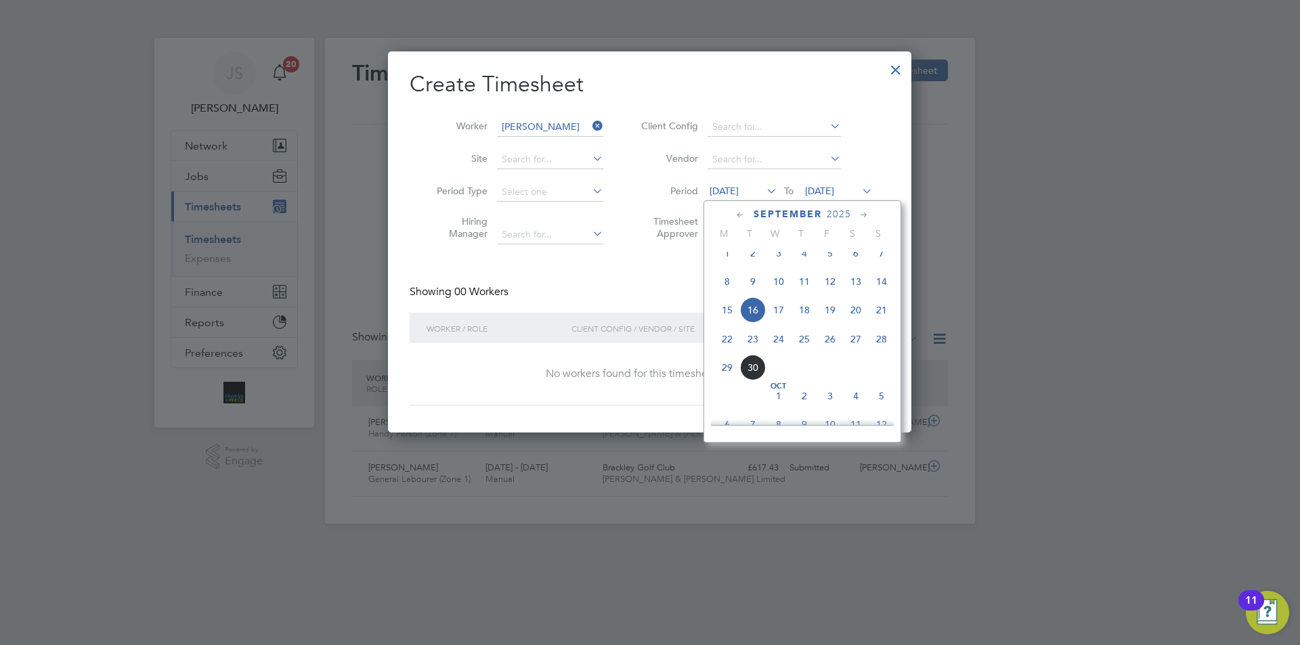
click at [730, 350] on span "22" at bounding box center [727, 339] width 26 height 26
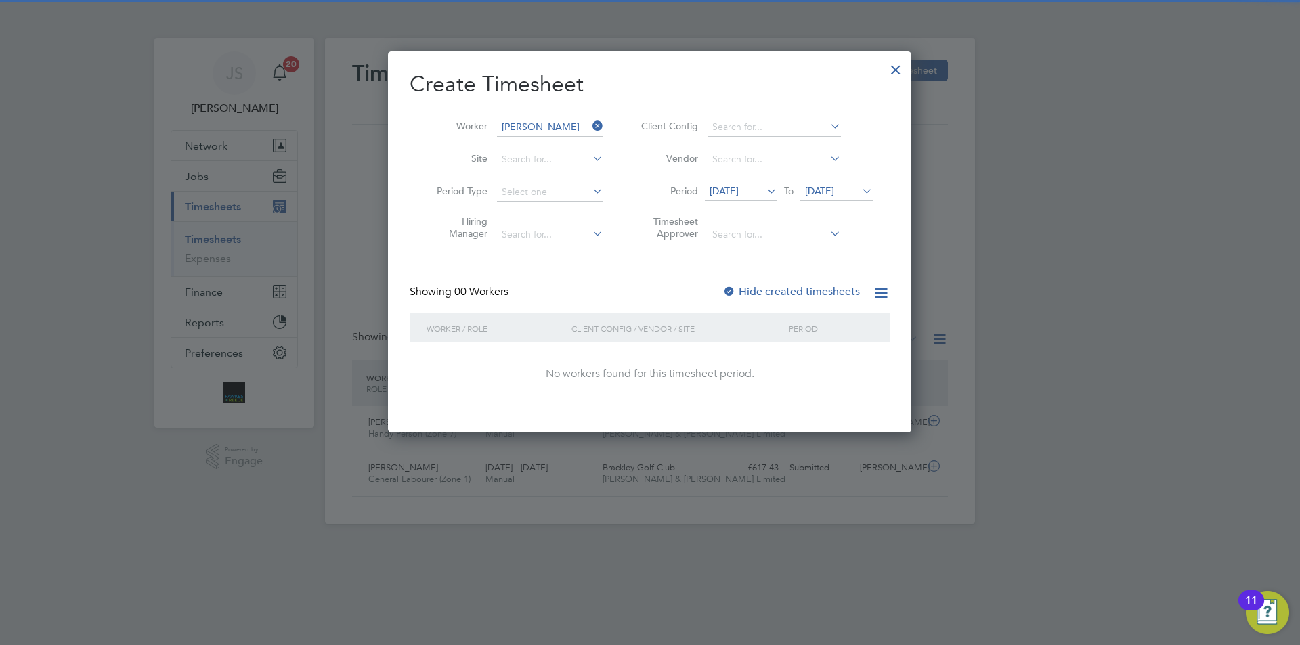
click at [806, 186] on span "[DATE]" at bounding box center [819, 191] width 29 height 12
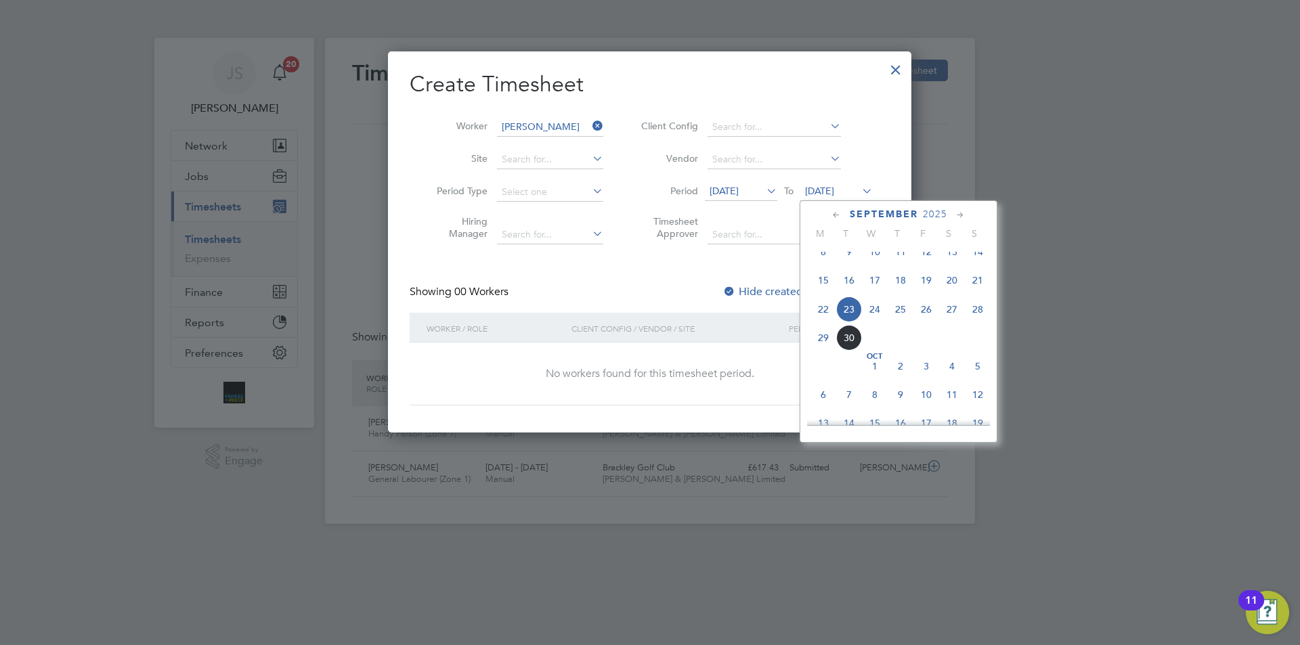
click at [923, 321] on span "26" at bounding box center [926, 310] width 26 height 26
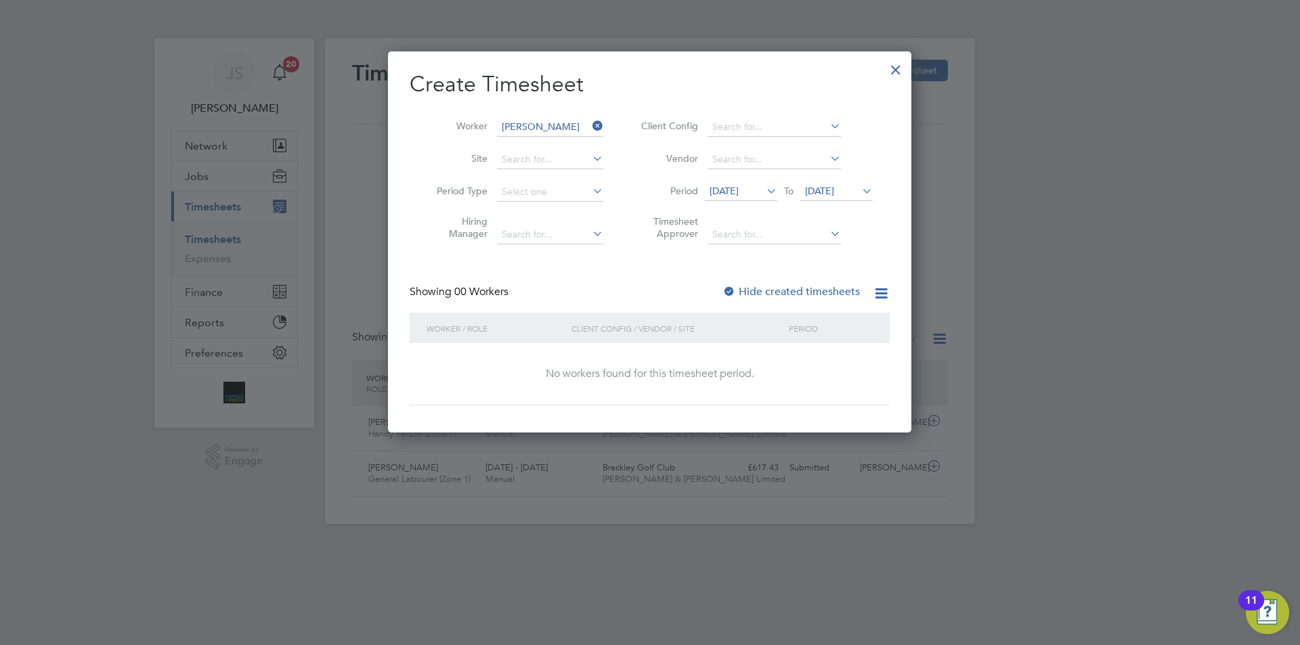
click at [731, 289] on div at bounding box center [730, 293] width 14 height 14
click at [834, 189] on span "[DATE]" at bounding box center [819, 191] width 29 height 12
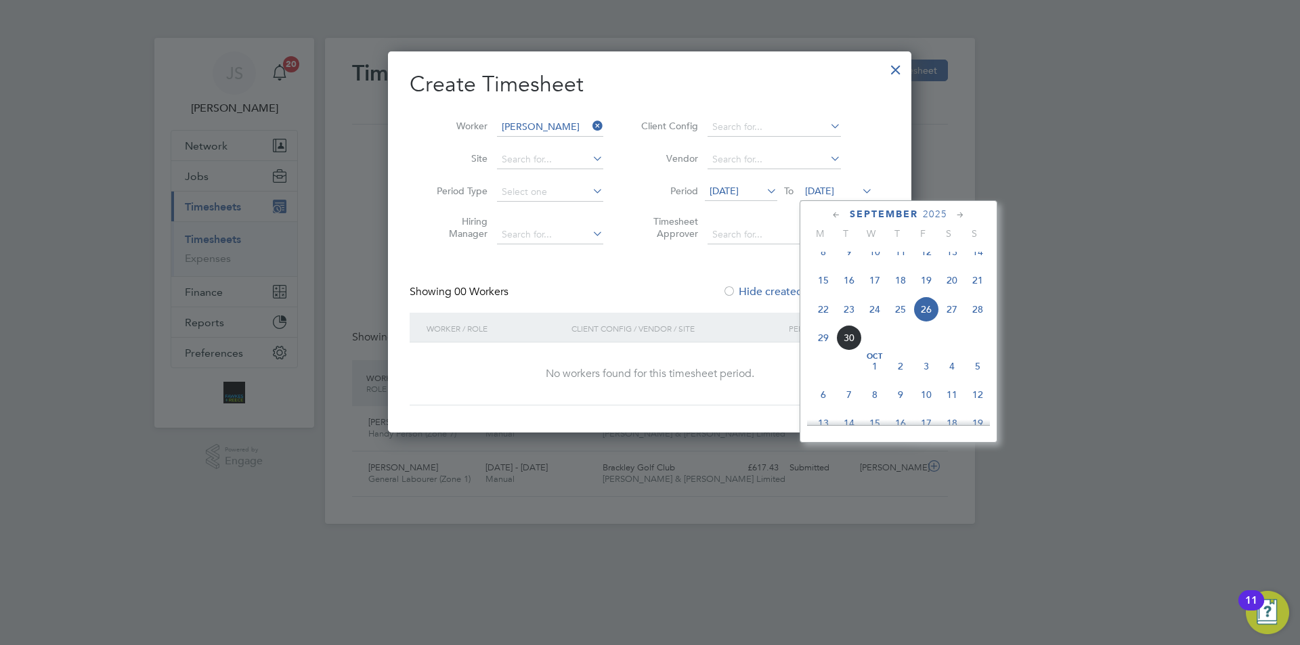
click at [817, 318] on span "22" at bounding box center [824, 310] width 26 height 26
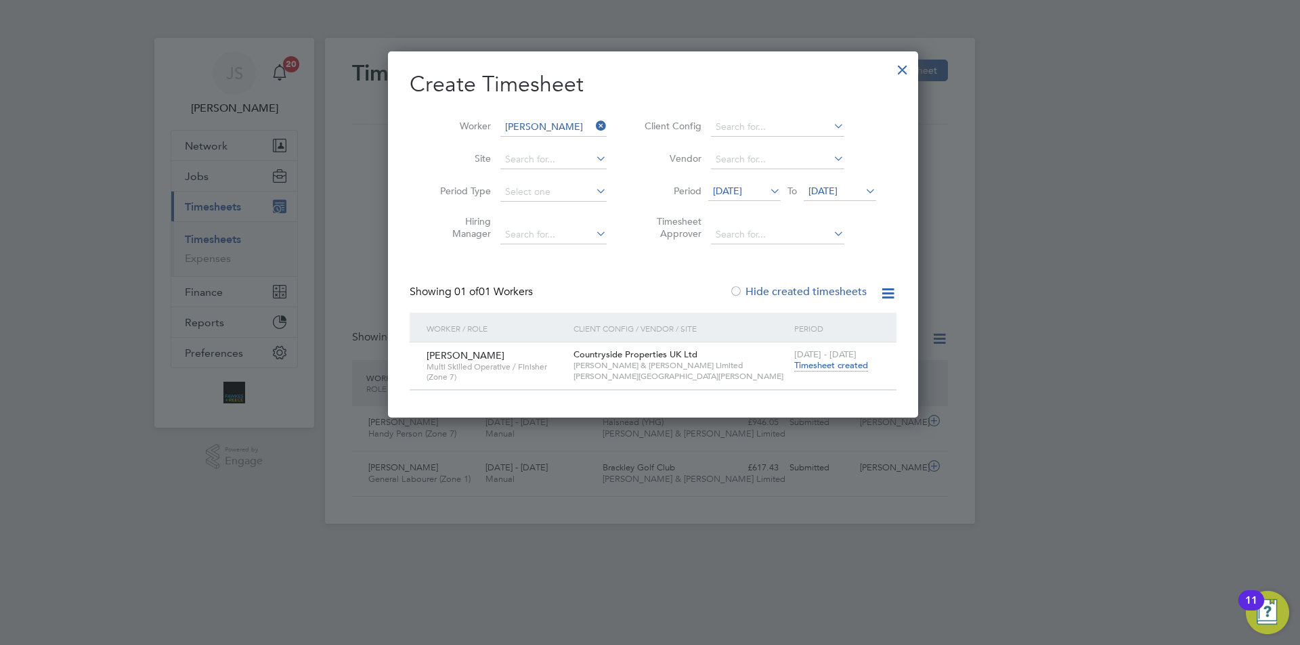
click at [836, 364] on span "Timesheet created" at bounding box center [831, 366] width 74 height 12
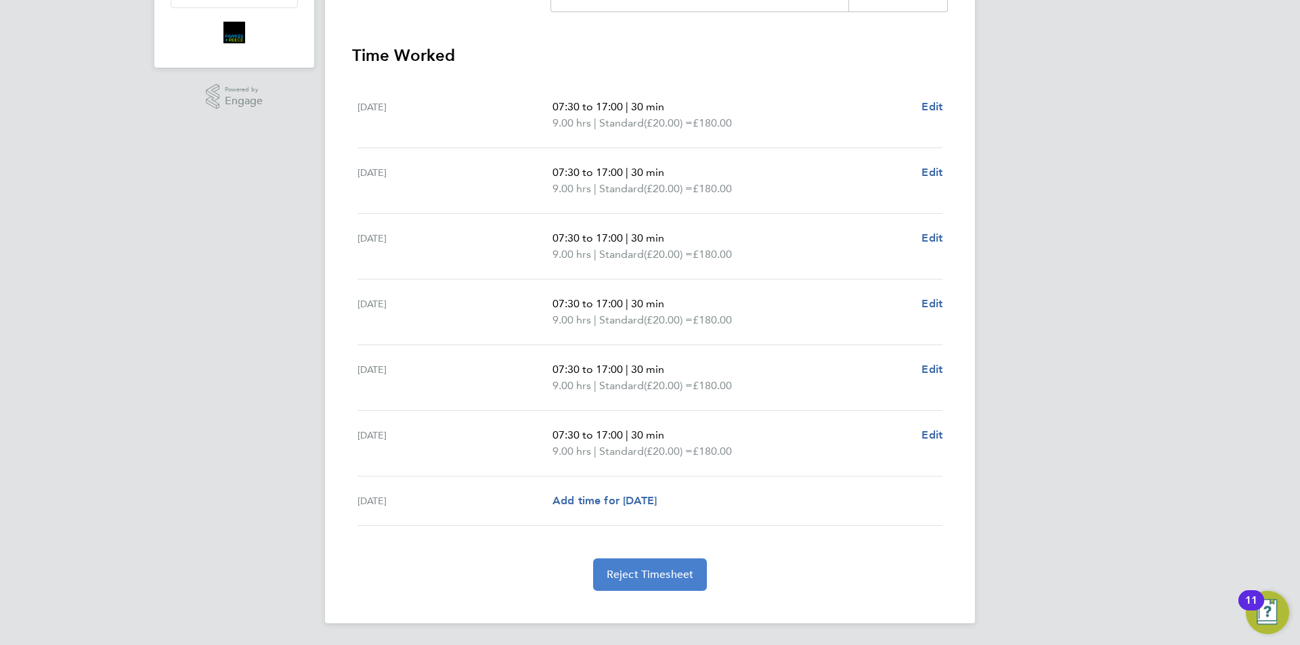
click at [680, 577] on span "Reject Timesheet" at bounding box center [650, 575] width 87 height 14
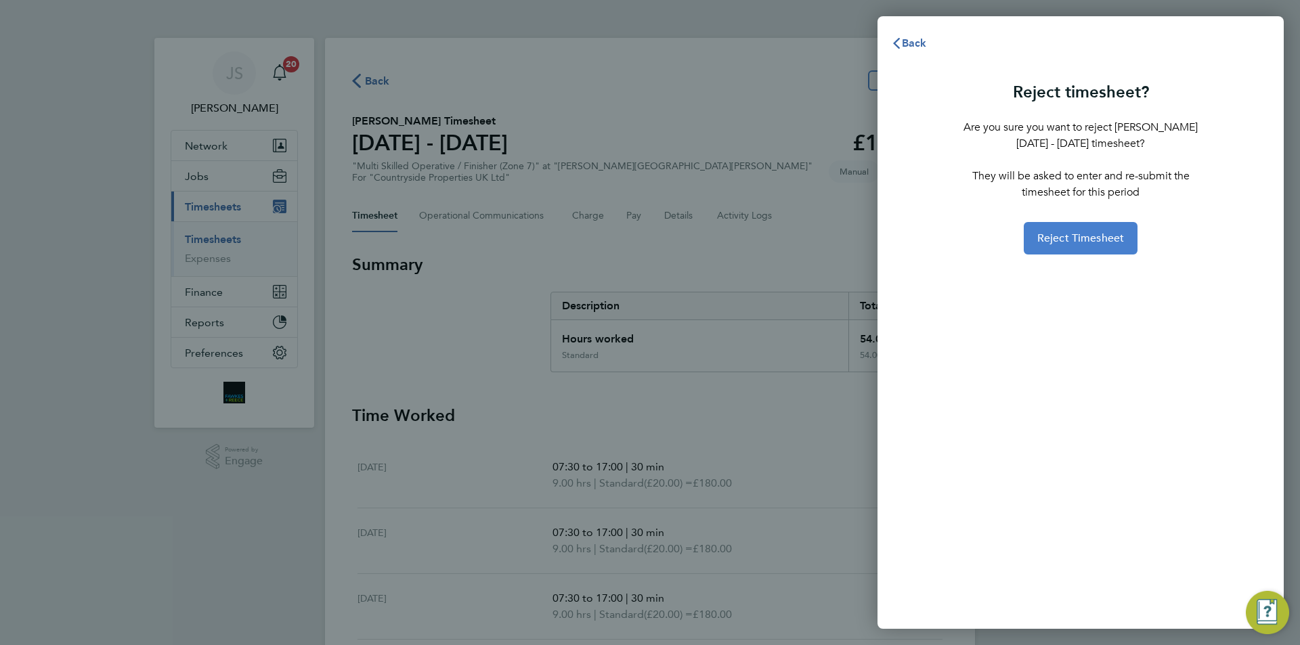
click at [1050, 246] on button "Reject Timesheet" at bounding box center [1081, 238] width 114 height 33
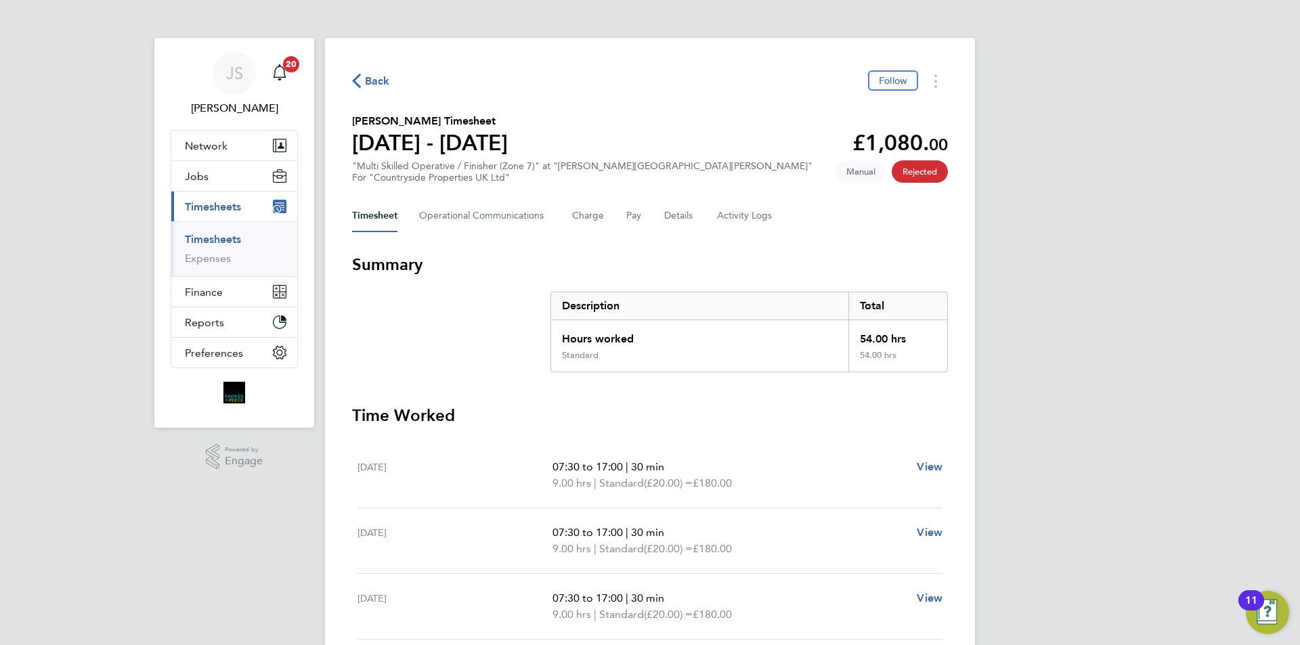
click at [373, 78] on span "Back" at bounding box center [377, 81] width 25 height 16
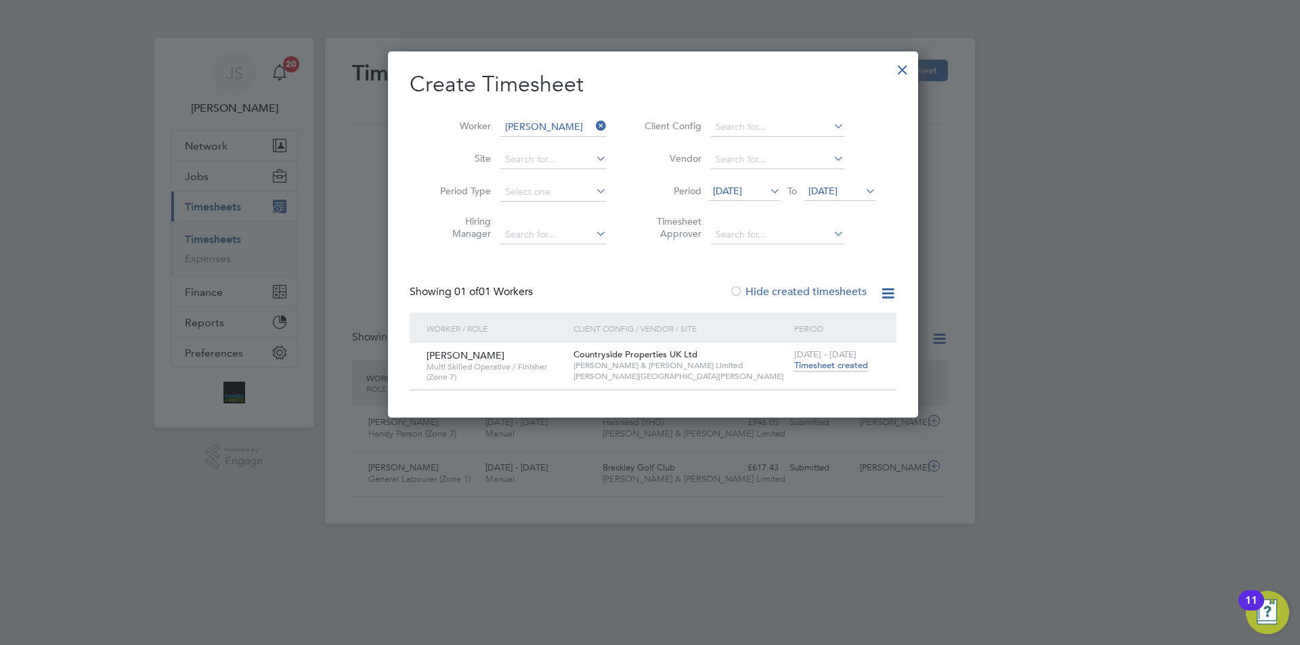
click at [835, 368] on span "Timesheet created" at bounding box center [831, 366] width 74 height 12
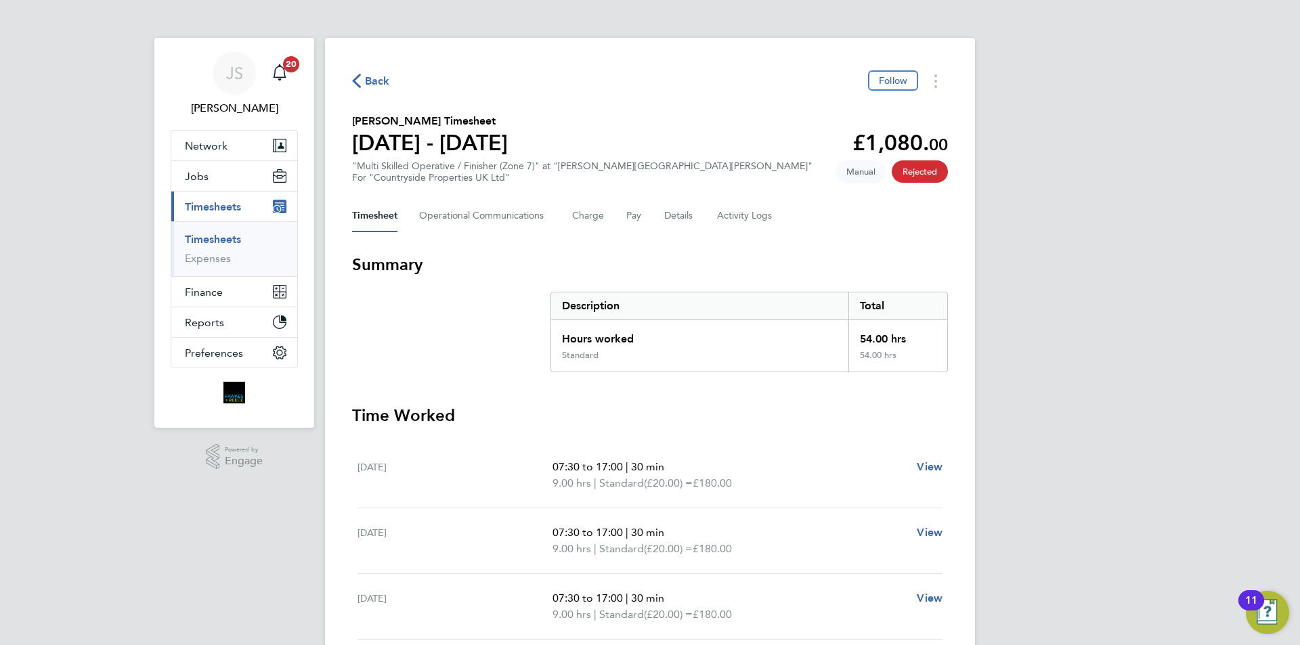
click at [356, 79] on icon "button" at bounding box center [356, 81] width 9 height 14
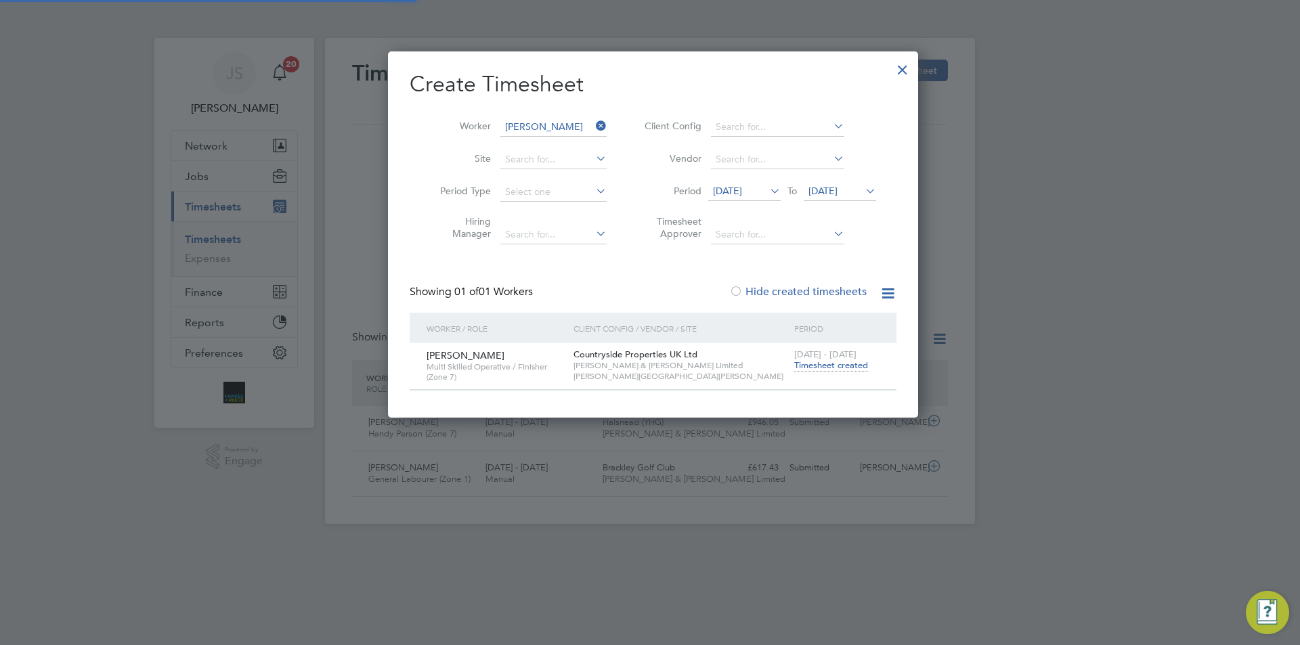
scroll to position [35, 118]
click at [543, 125] on input at bounding box center [553, 127] width 106 height 19
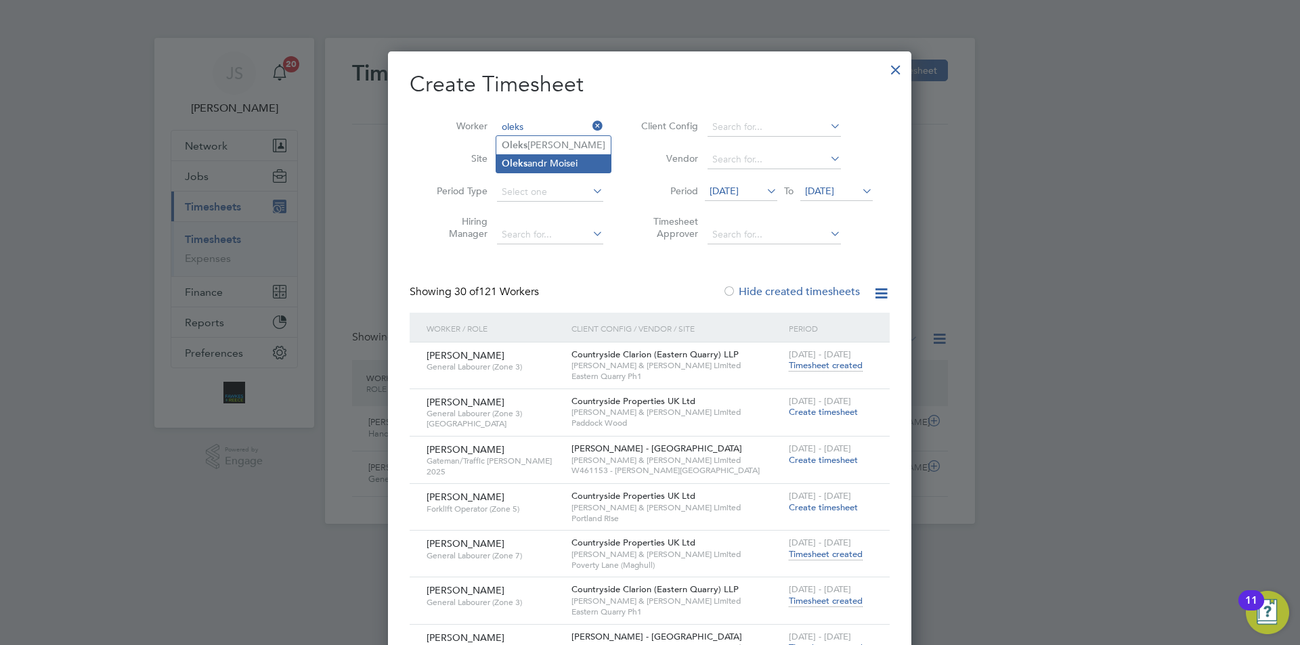
click at [536, 160] on li "Oleks andr Moisei" at bounding box center [553, 163] width 114 height 18
type input "[PERSON_NAME]"
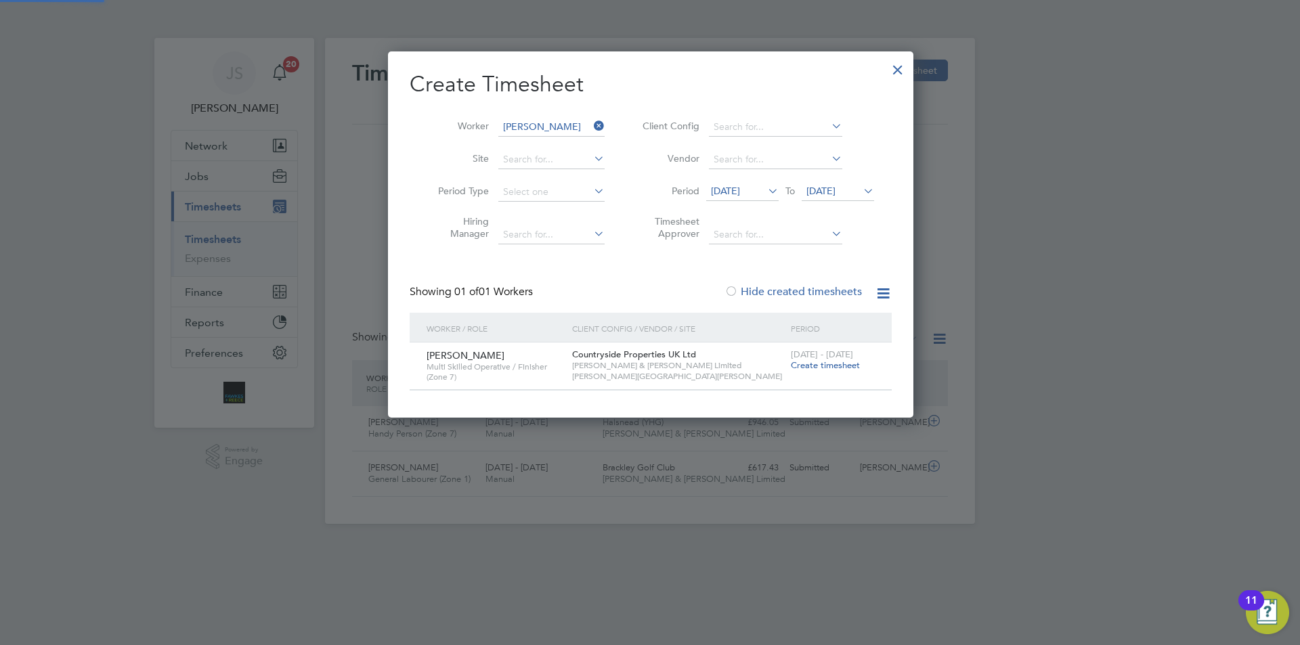
scroll to position [366, 524]
click at [832, 366] on span "Create timesheet" at bounding box center [825, 366] width 69 height 12
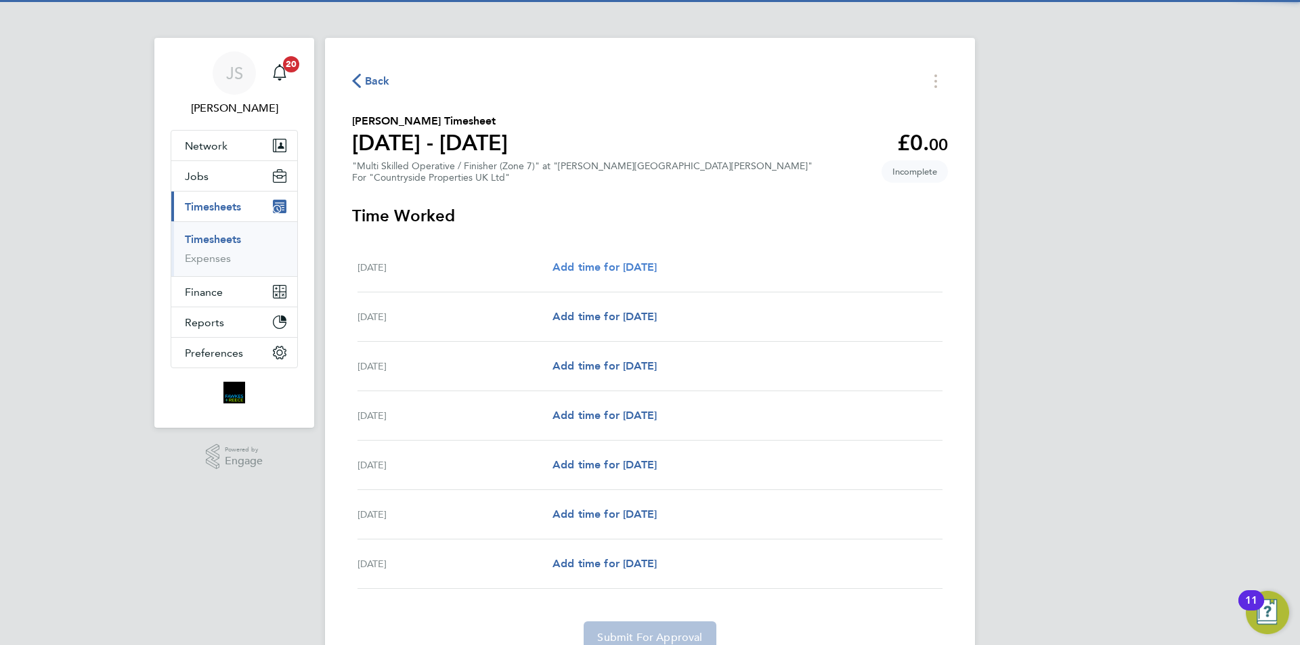
click at [653, 263] on span "Add time for [DATE]" at bounding box center [605, 267] width 104 height 13
select select "30"
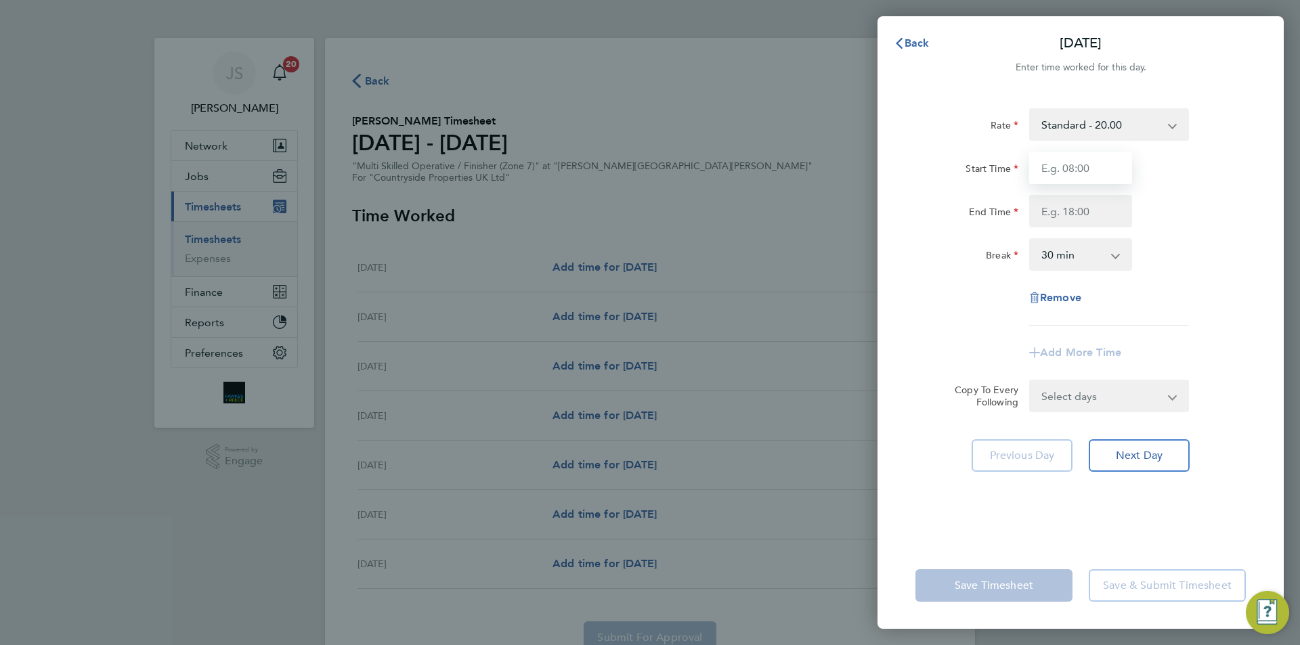
click at [1047, 179] on input "Start Time" at bounding box center [1080, 168] width 103 height 33
type input "07:30"
click at [1062, 205] on input "End Time" at bounding box center [1080, 211] width 103 height 33
type input "17:00"
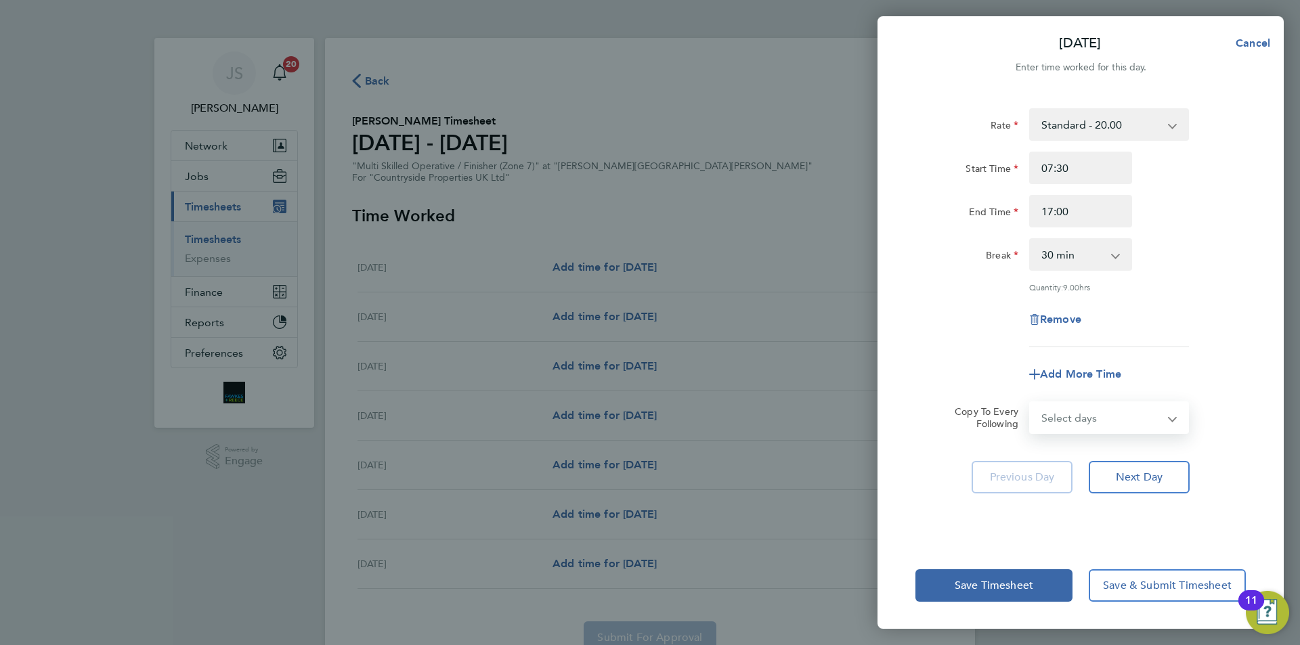
click at [1086, 403] on select "Select days Day Weekday (Mon-Fri) Weekend (Sat-Sun) [DATE] [DATE] [DATE] [DATE]…" at bounding box center [1102, 418] width 142 height 30
select select "WEEKDAY"
click at [1031, 403] on select "Select days Day Weekday (Mon-Fri) Weekend (Sat-Sun) [DATE] [DATE] [DATE] [DATE]…" at bounding box center [1102, 418] width 142 height 30
select select "[DATE]"
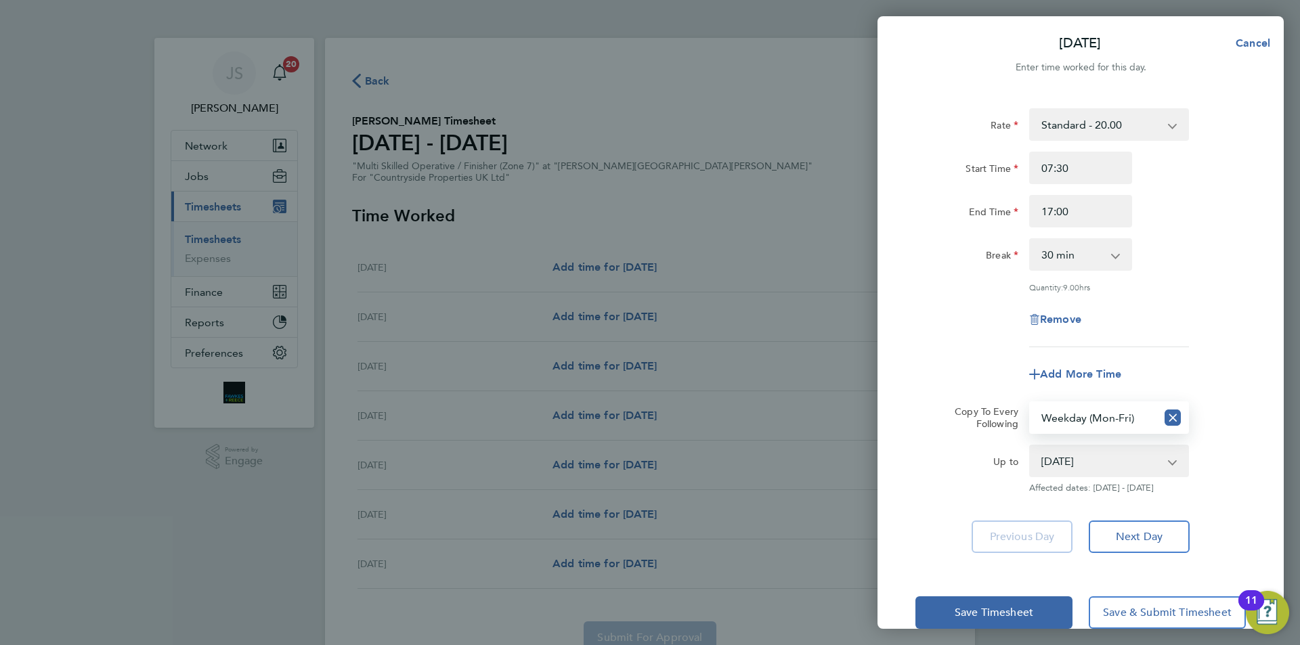
click at [975, 312] on div "Remove" at bounding box center [1080, 319] width 341 height 33
click at [1003, 606] on span "Save Timesheet" at bounding box center [994, 613] width 79 height 14
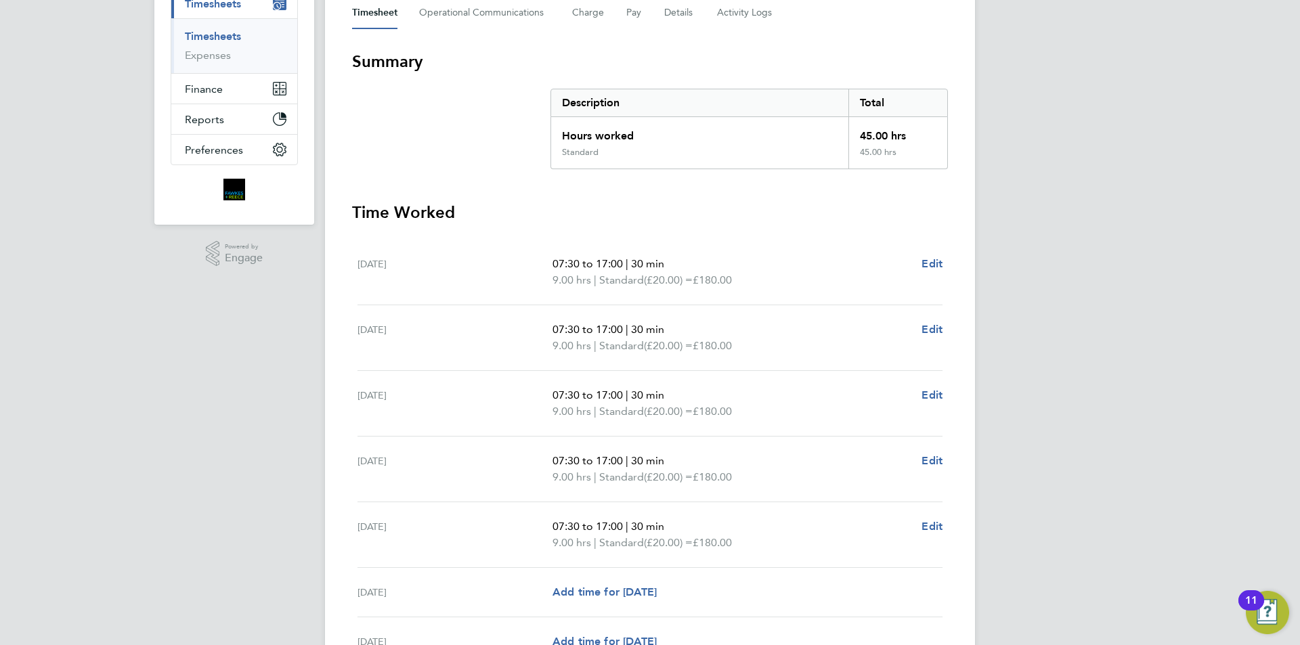
scroll to position [344, 0]
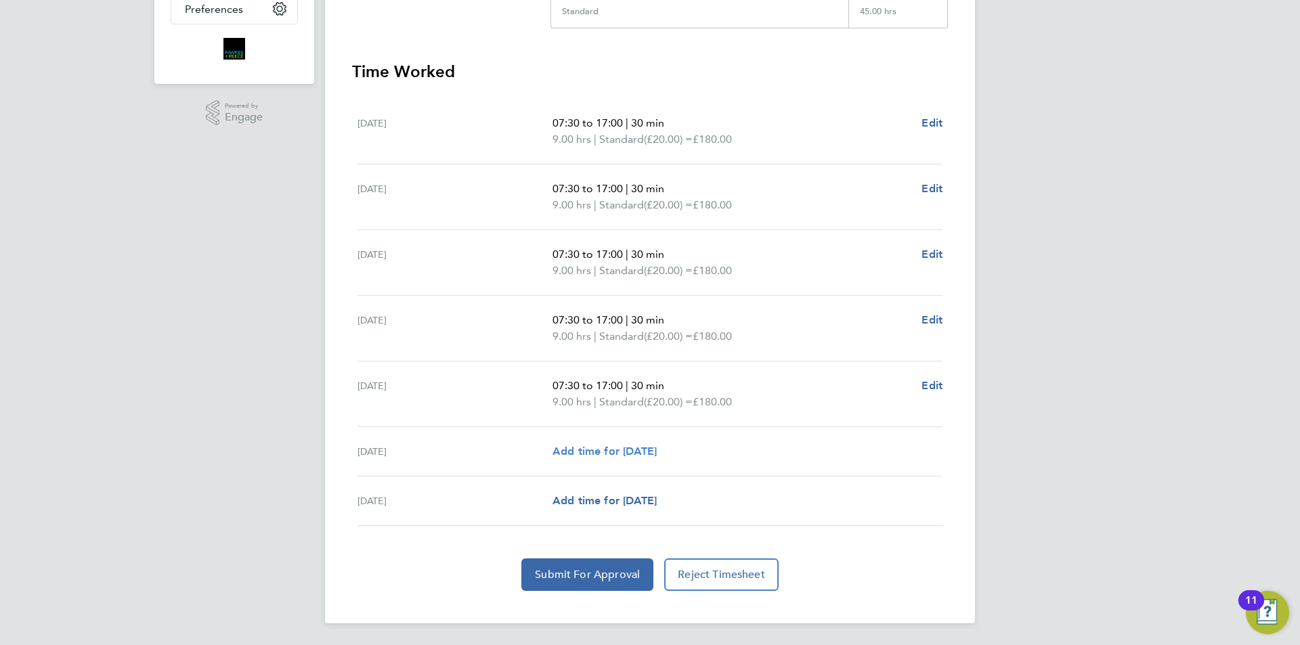
click at [609, 445] on span "Add time for [DATE]" at bounding box center [605, 451] width 104 height 13
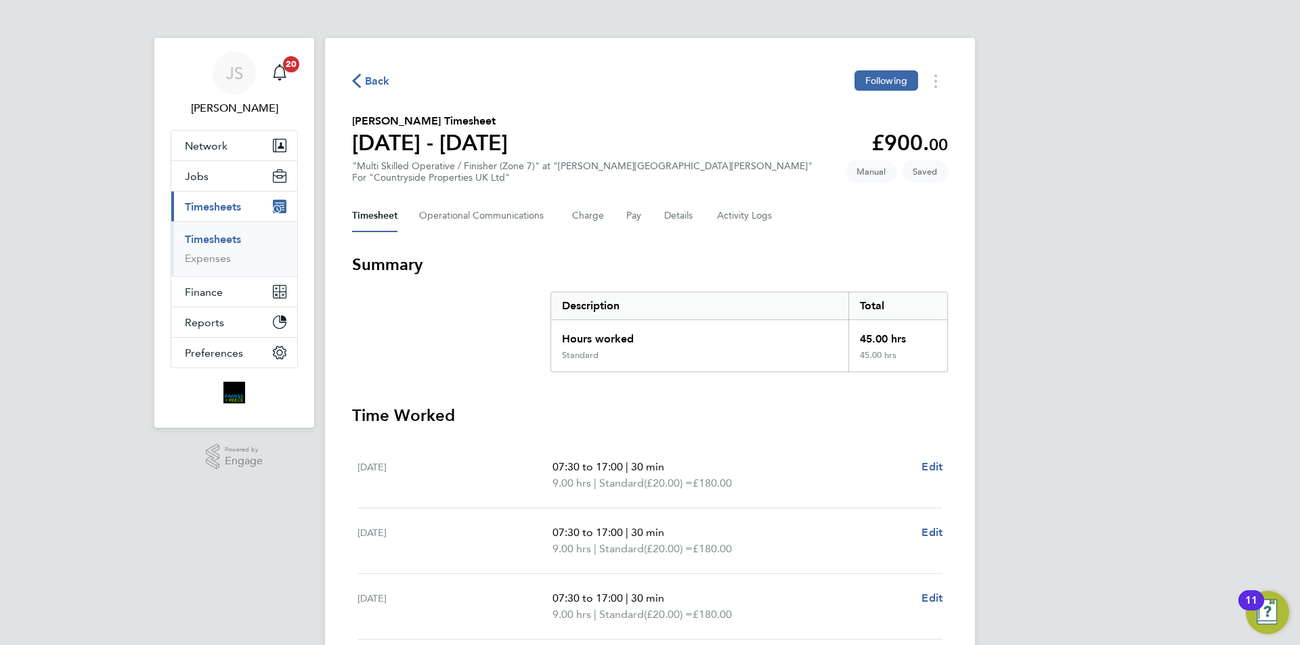
select select "30"
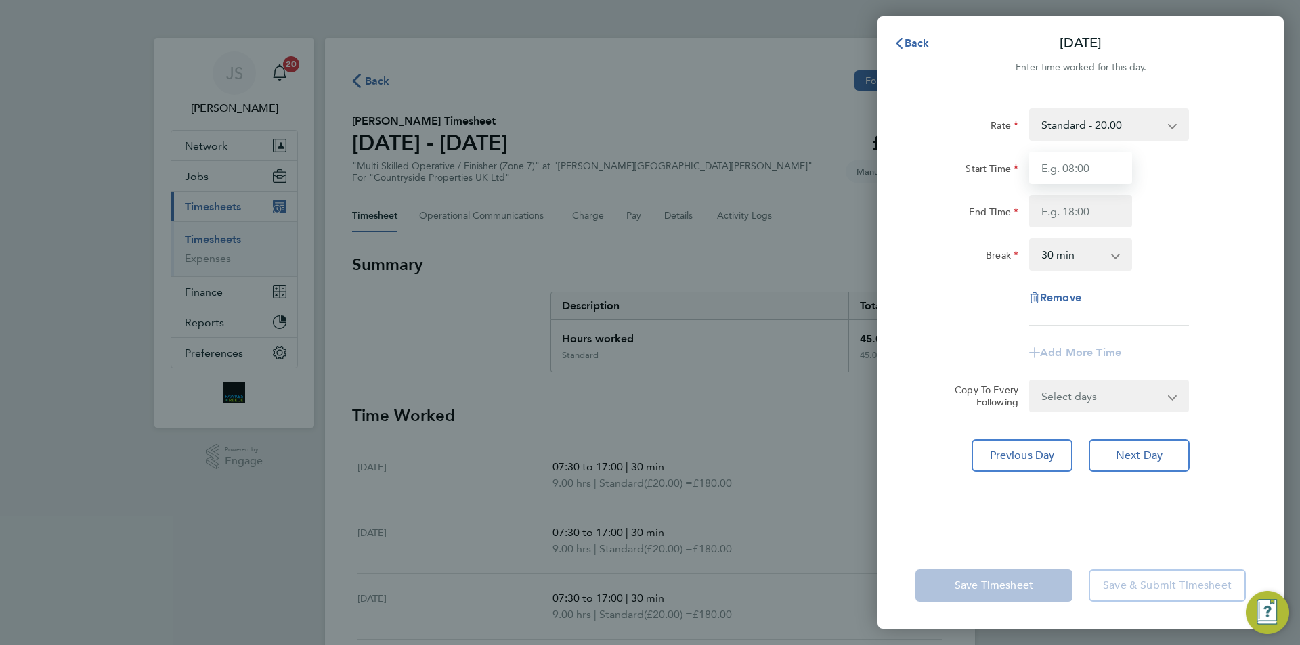
click at [1057, 158] on input "Start Time" at bounding box center [1080, 168] width 103 height 33
type input "07:30"
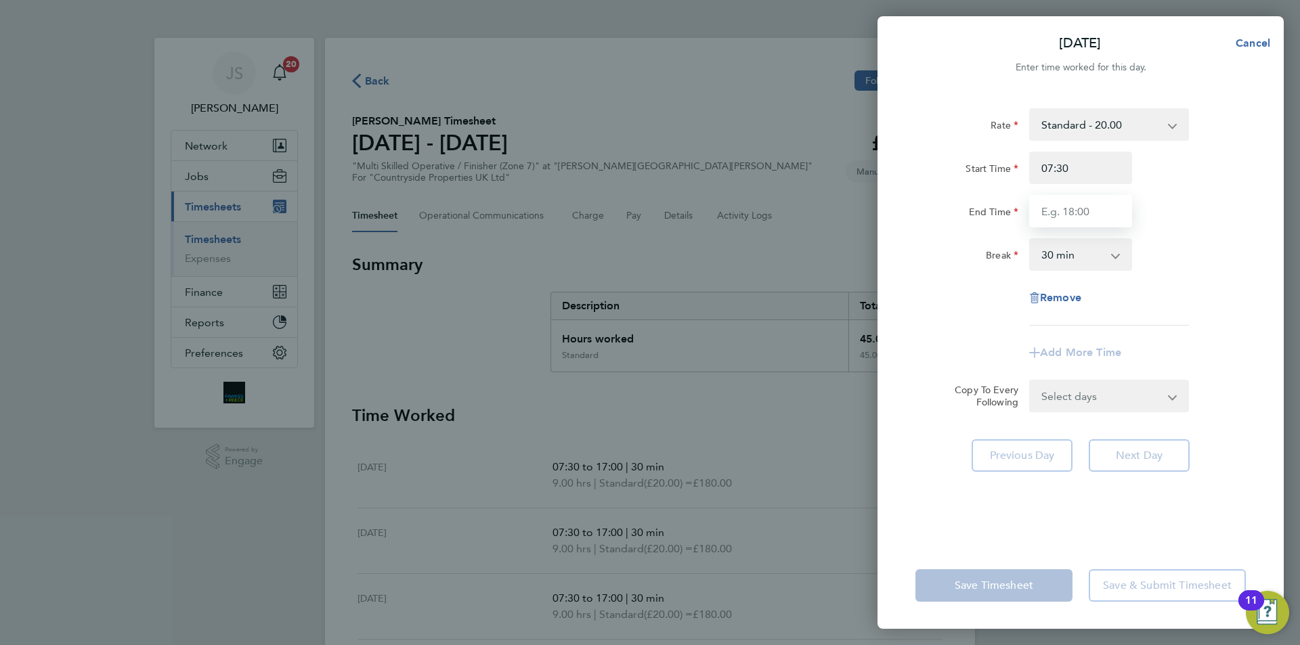
click at [1102, 198] on input "End Time" at bounding box center [1080, 211] width 103 height 33
type input "17:00"
click at [945, 303] on div "Remove" at bounding box center [1080, 298] width 341 height 33
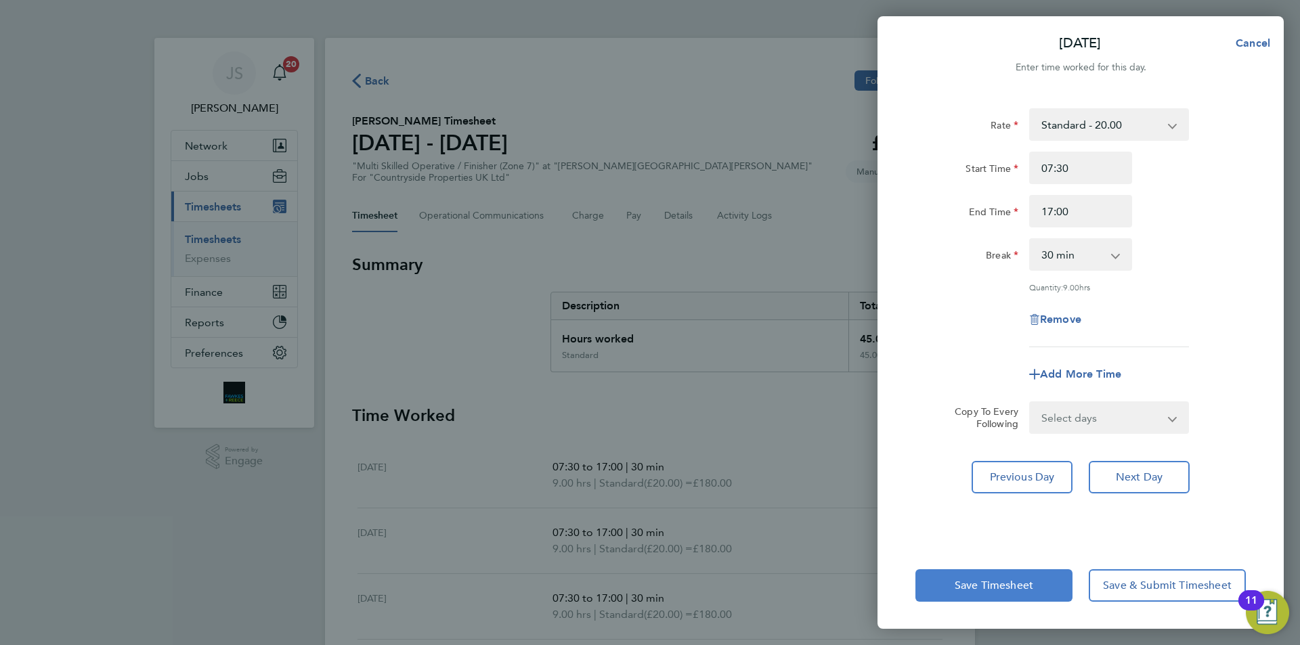
click at [978, 596] on button "Save Timesheet" at bounding box center [993, 585] width 157 height 33
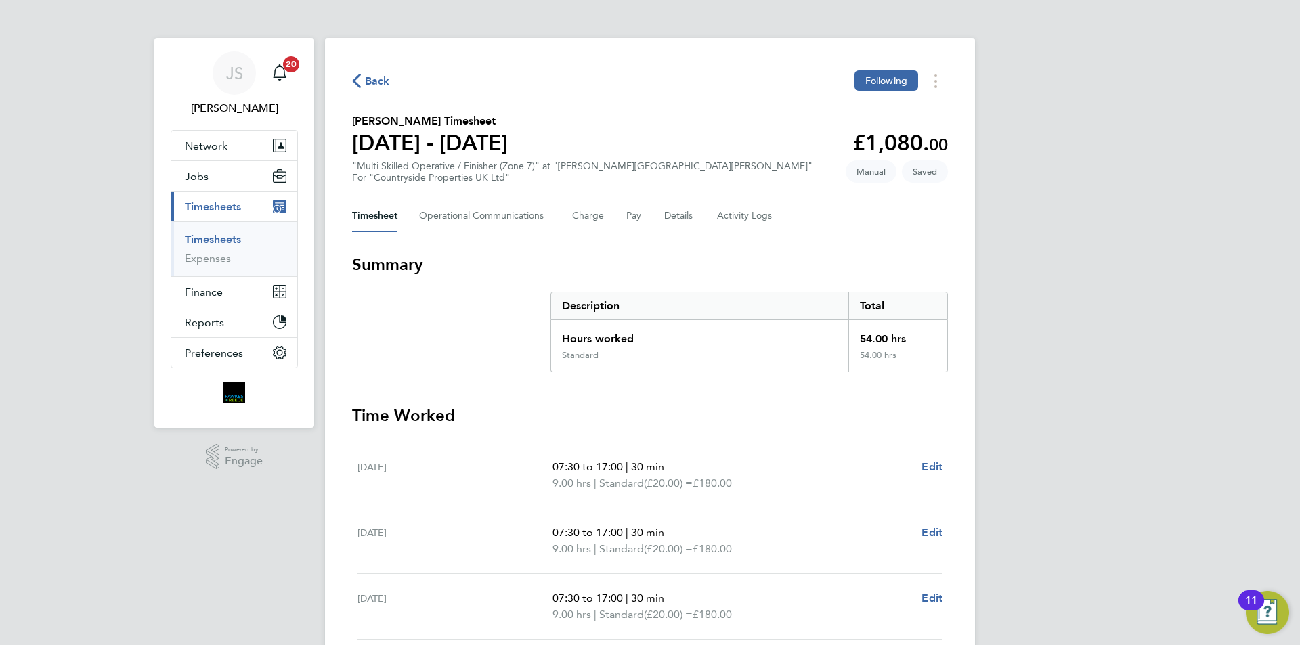
scroll to position [339, 0]
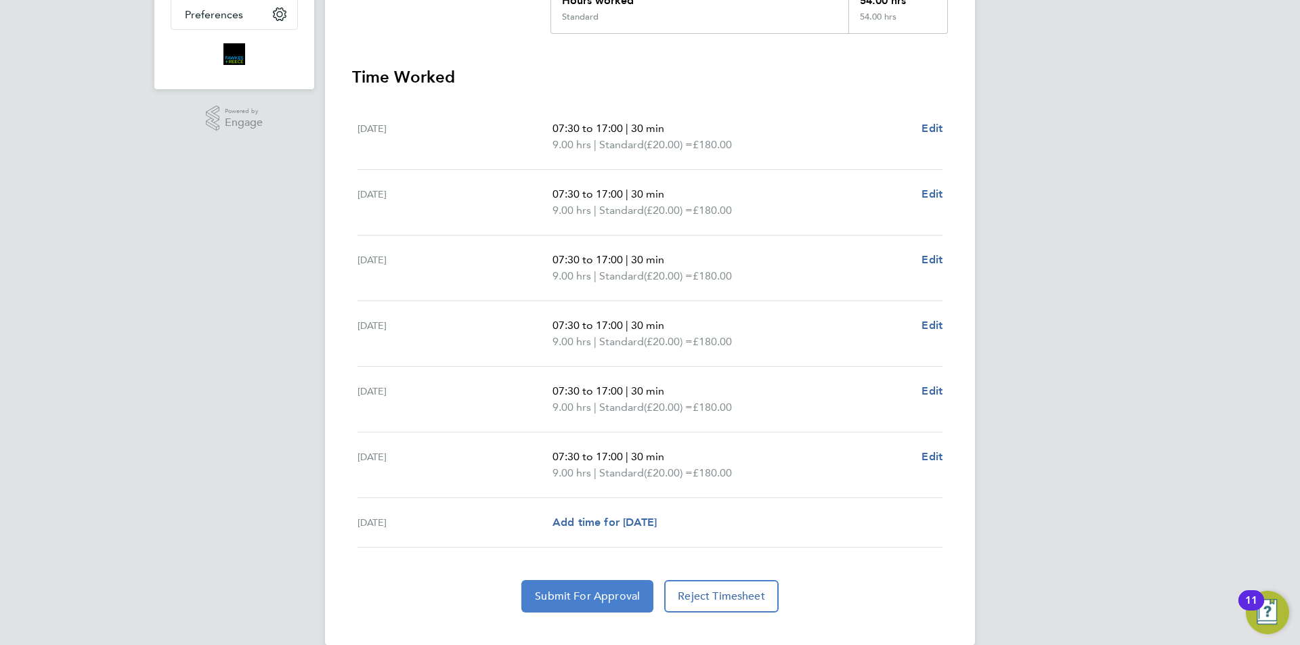
click at [613, 589] on button "Submit For Approval" at bounding box center [587, 596] width 132 height 33
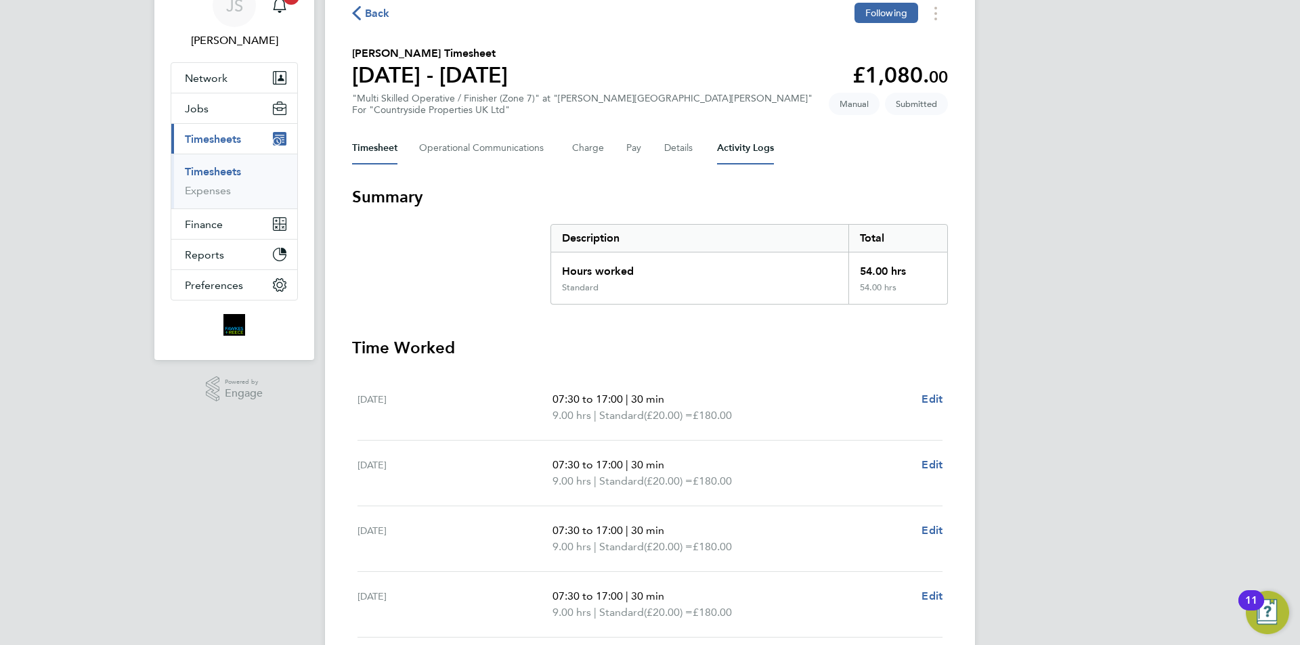
scroll to position [0, 0]
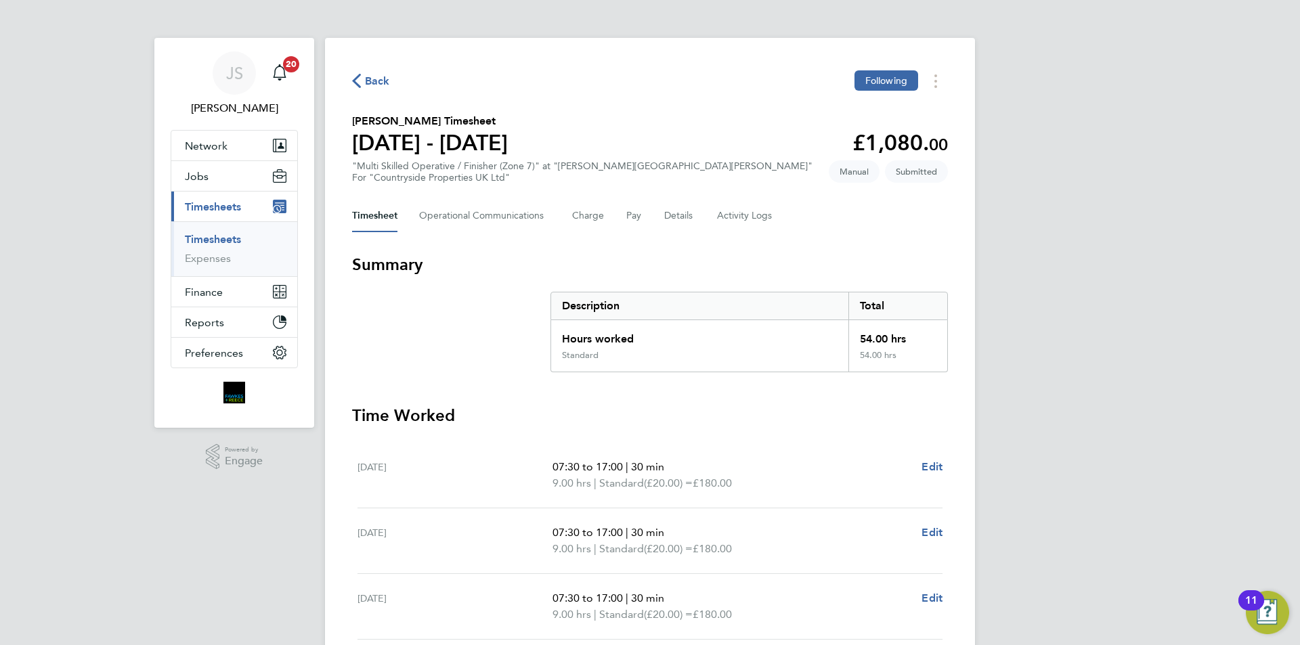
click at [371, 75] on span "Back" at bounding box center [377, 81] width 25 height 16
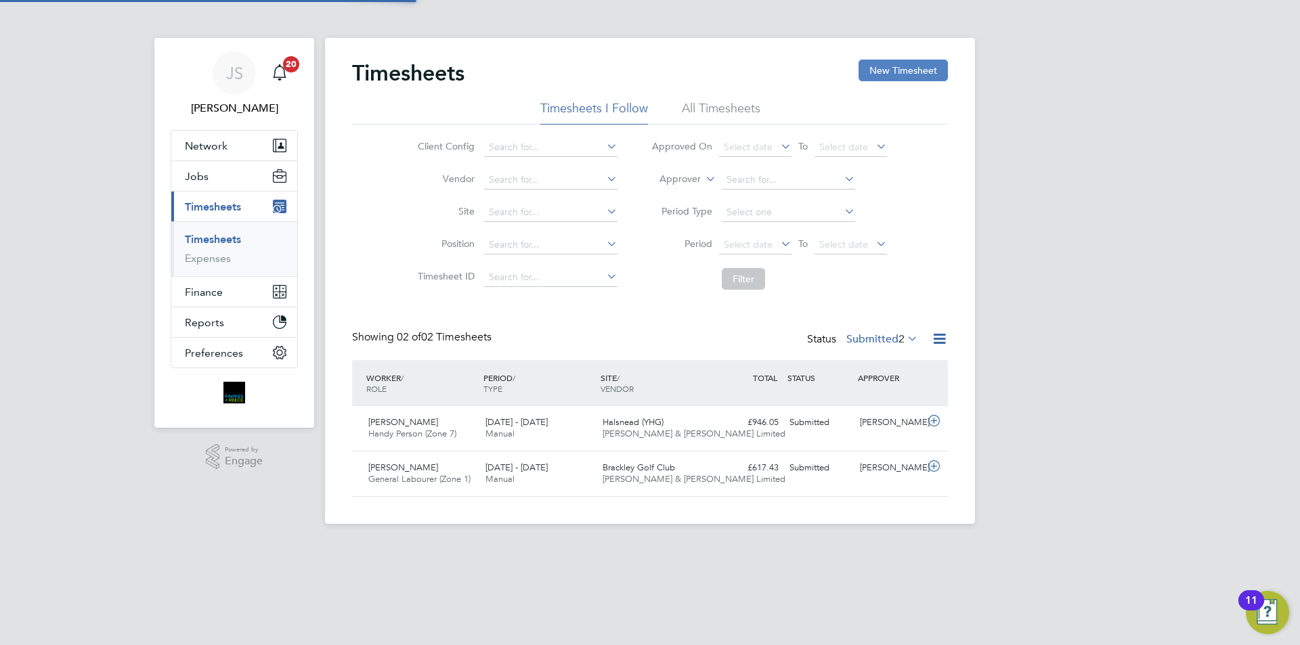
scroll to position [7, 7]
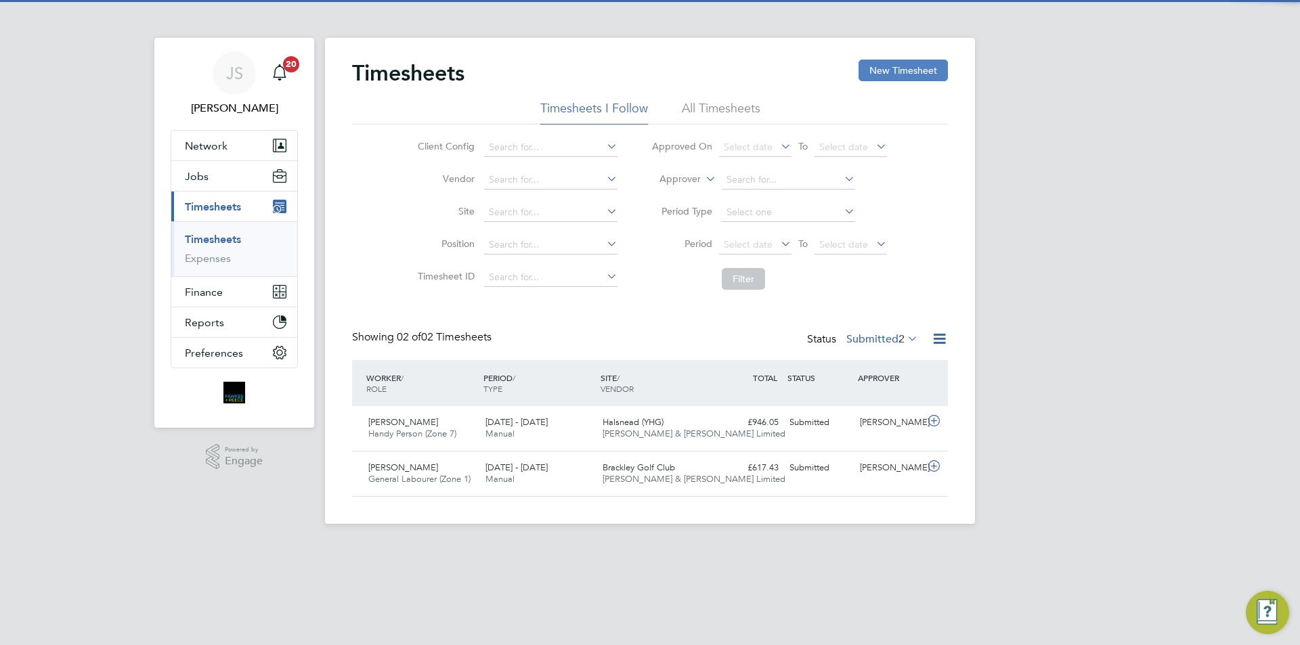
click at [902, 77] on button "New Timesheet" at bounding box center [903, 71] width 89 height 22
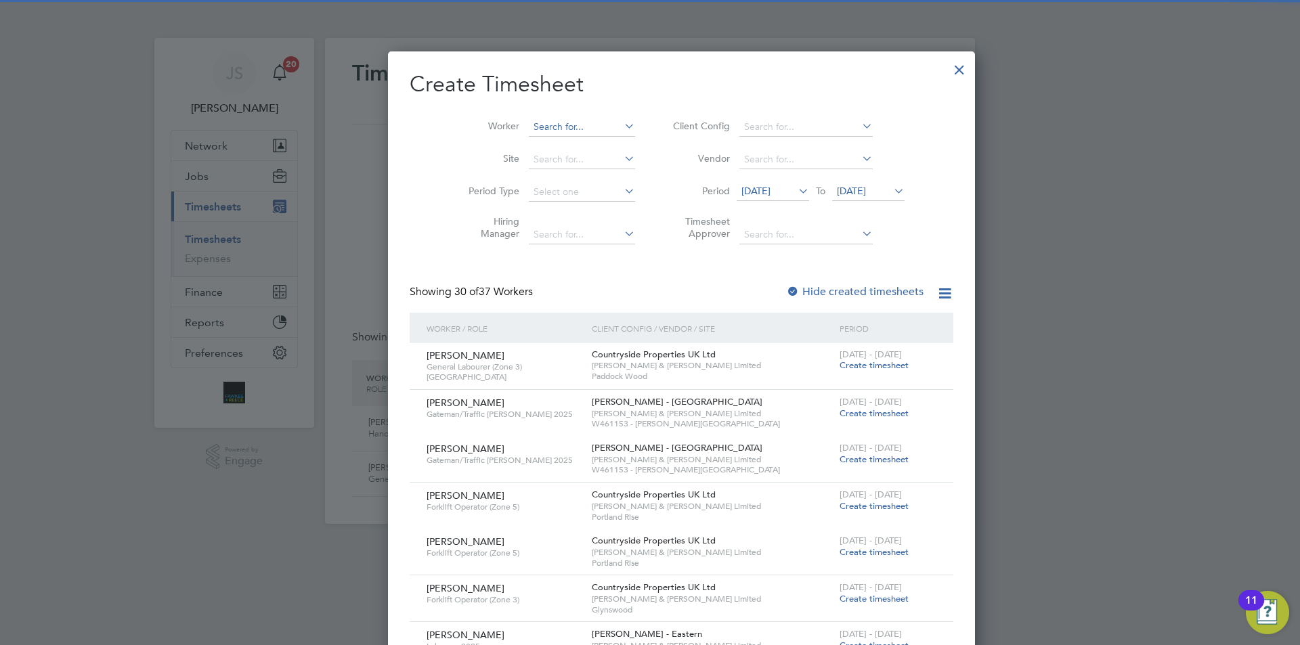
click at [529, 123] on input at bounding box center [582, 127] width 106 height 19
click at [583, 149] on b "Mc" at bounding box center [590, 145] width 14 height 12
type input "[PERSON_NAME]"
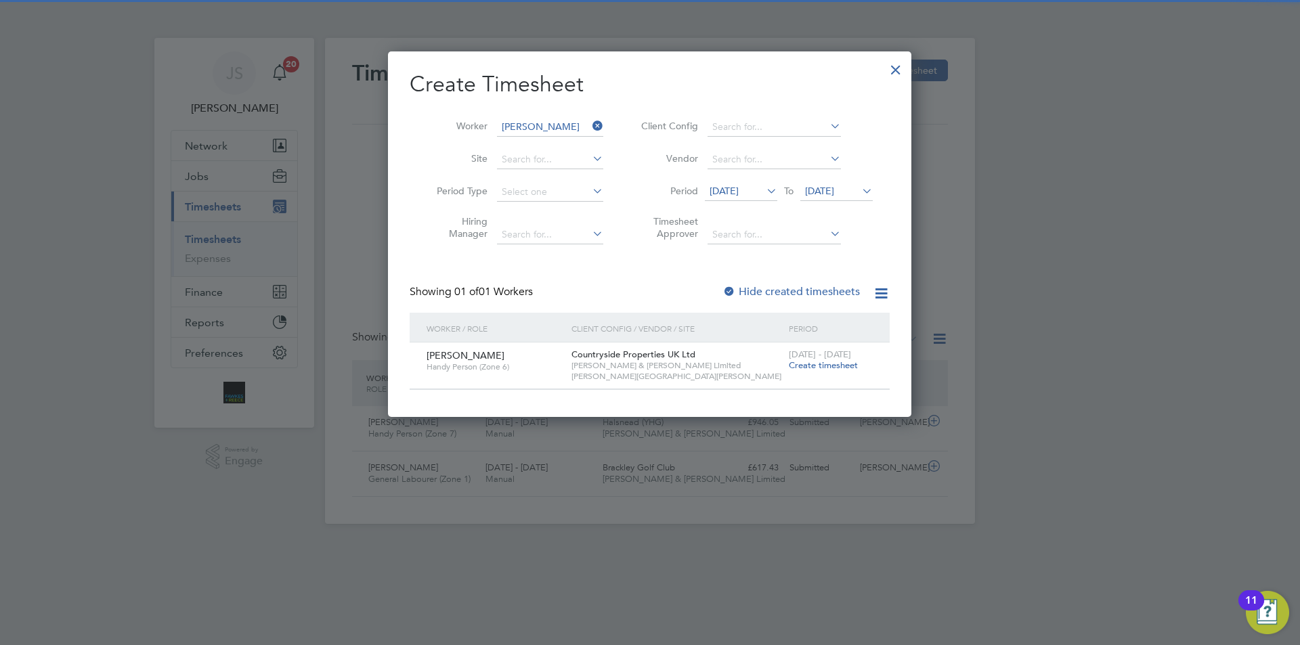
click at [837, 360] on span "Create timesheet" at bounding box center [823, 366] width 69 height 12
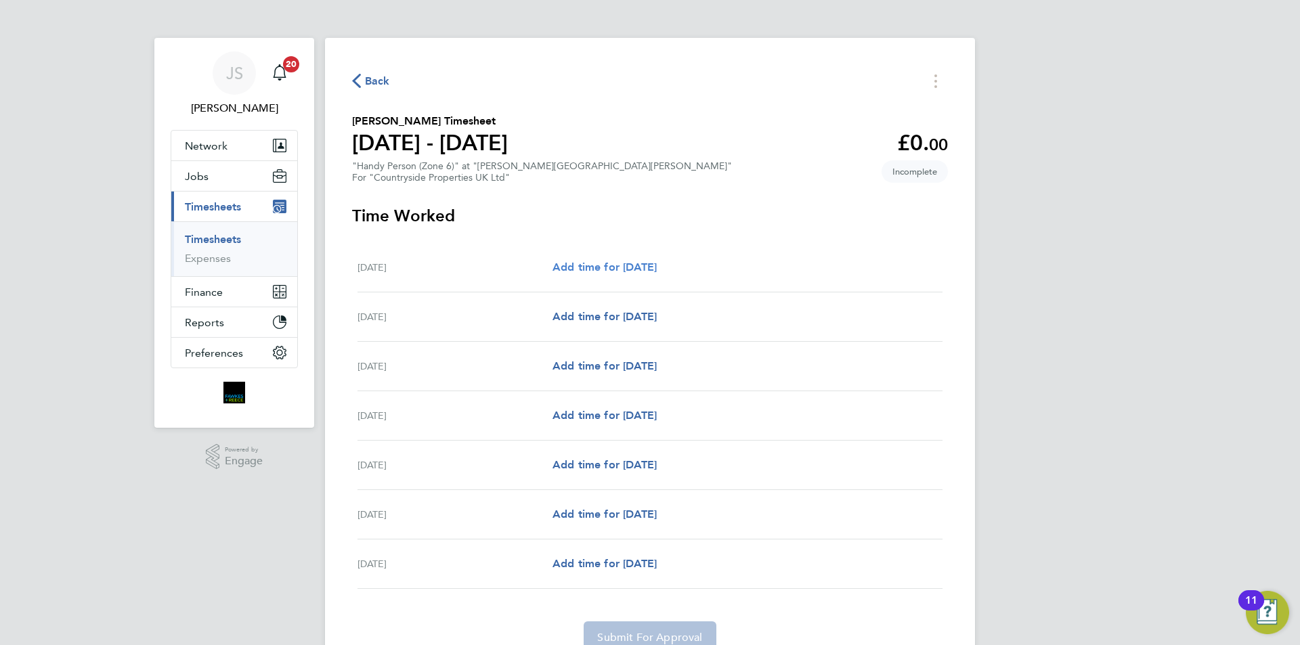
click at [654, 264] on span "Add time for [DATE]" at bounding box center [605, 267] width 104 height 13
select select "30"
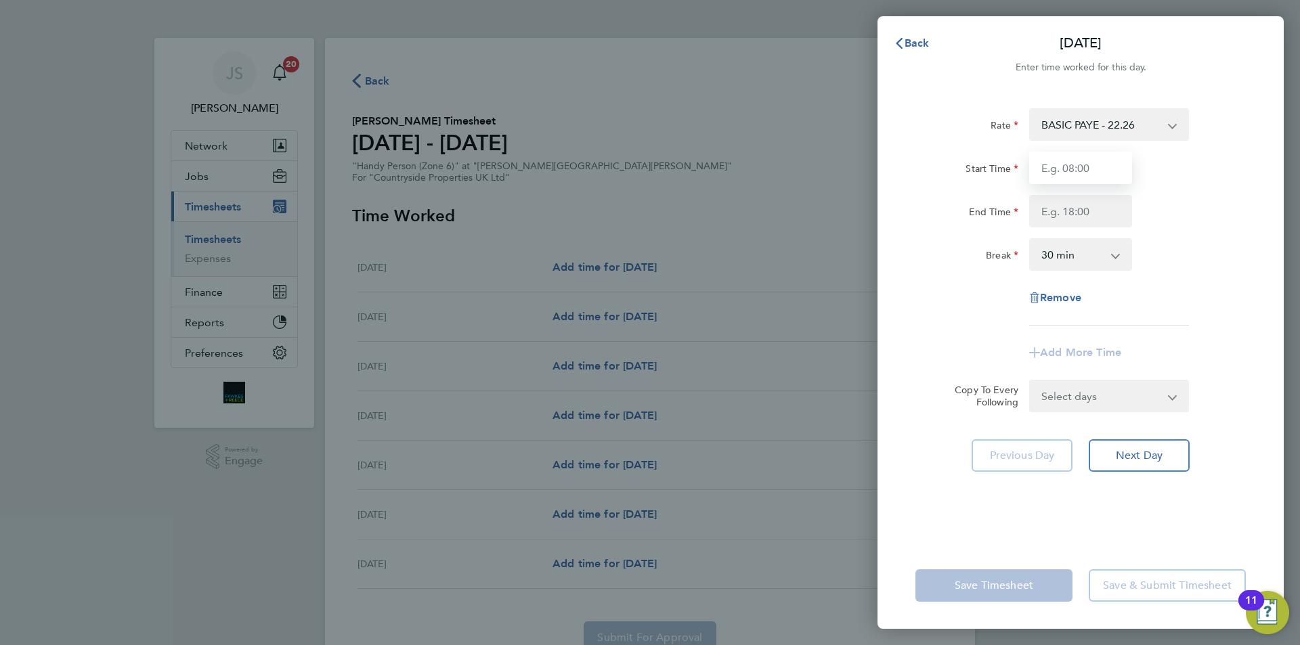
click at [1108, 158] on input "Start Time" at bounding box center [1080, 168] width 103 height 33
type input "07:30"
click at [1042, 216] on input "End Time" at bounding box center [1080, 211] width 103 height 33
type input "17:00"
drag, startPoint x: 1073, startPoint y: 398, endPoint x: 1069, endPoint y: 430, distance: 32.0
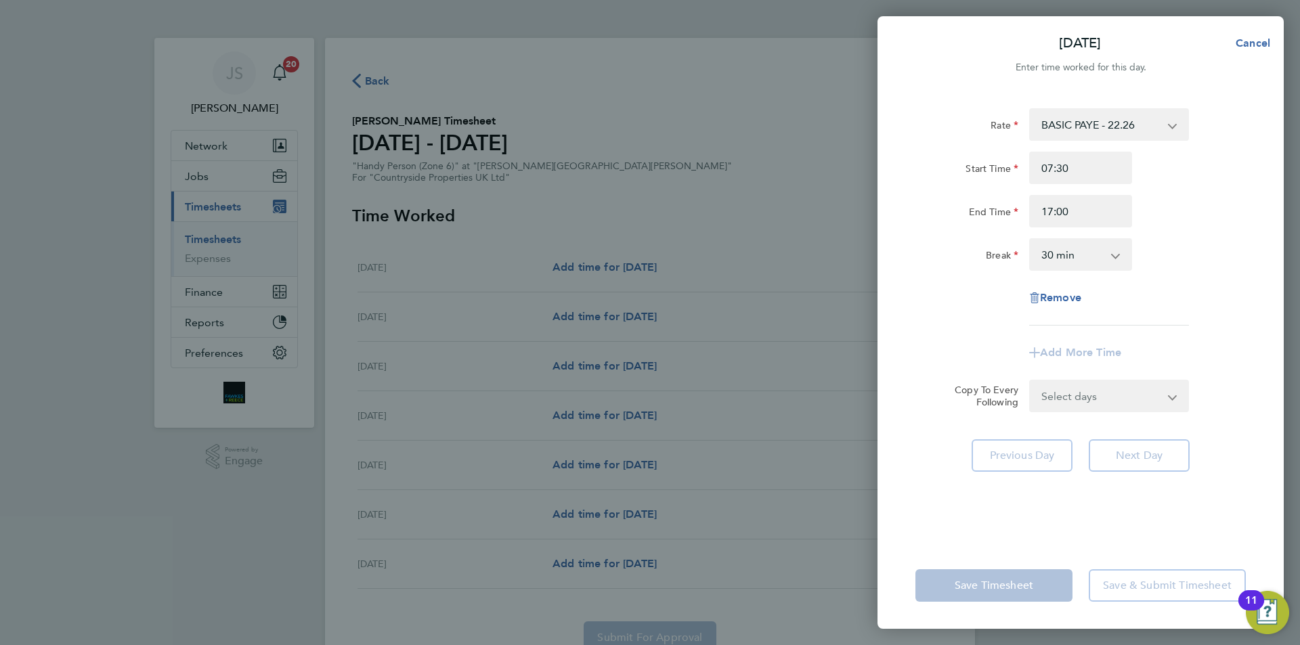
click at [1071, 400] on div "Select days Day Weekday (Mon-Fri) Weekend (Sat-Sun) [DATE] [DATE] [DATE] [DATE]…" at bounding box center [1109, 396] width 160 height 33
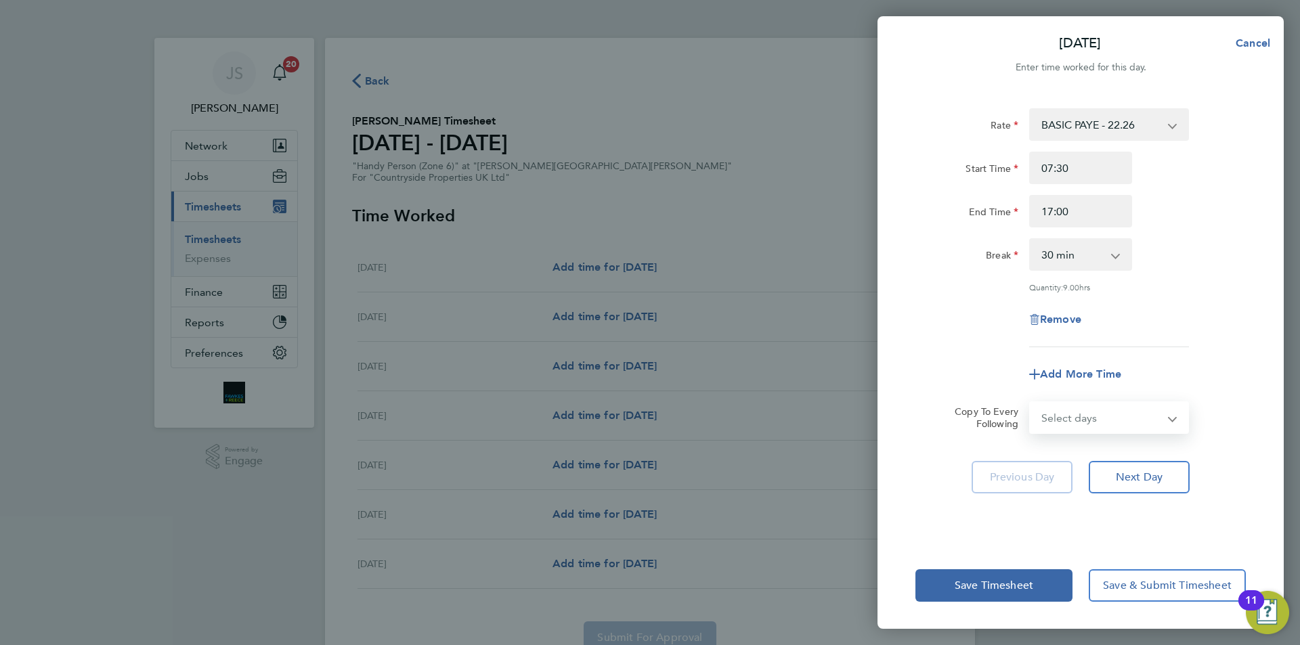
select select "WEEKDAY"
click at [1031, 403] on select "Select days Day Weekday (Mon-Fri) Weekend (Sat-Sun) [DATE] [DATE] [DATE] [DATE]…" at bounding box center [1102, 418] width 142 height 30
select select "[DATE]"
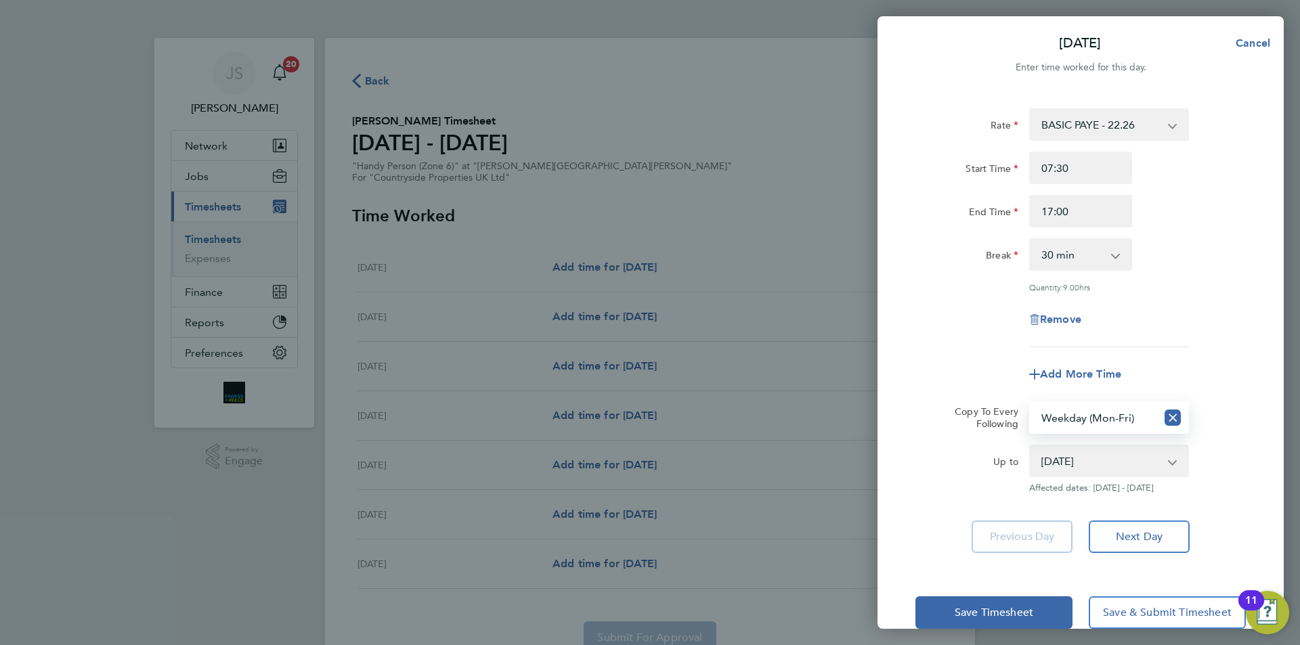
click at [986, 359] on div "Add More Time" at bounding box center [1080, 374] width 341 height 33
click at [1006, 620] on button "Save Timesheet" at bounding box center [993, 613] width 157 height 33
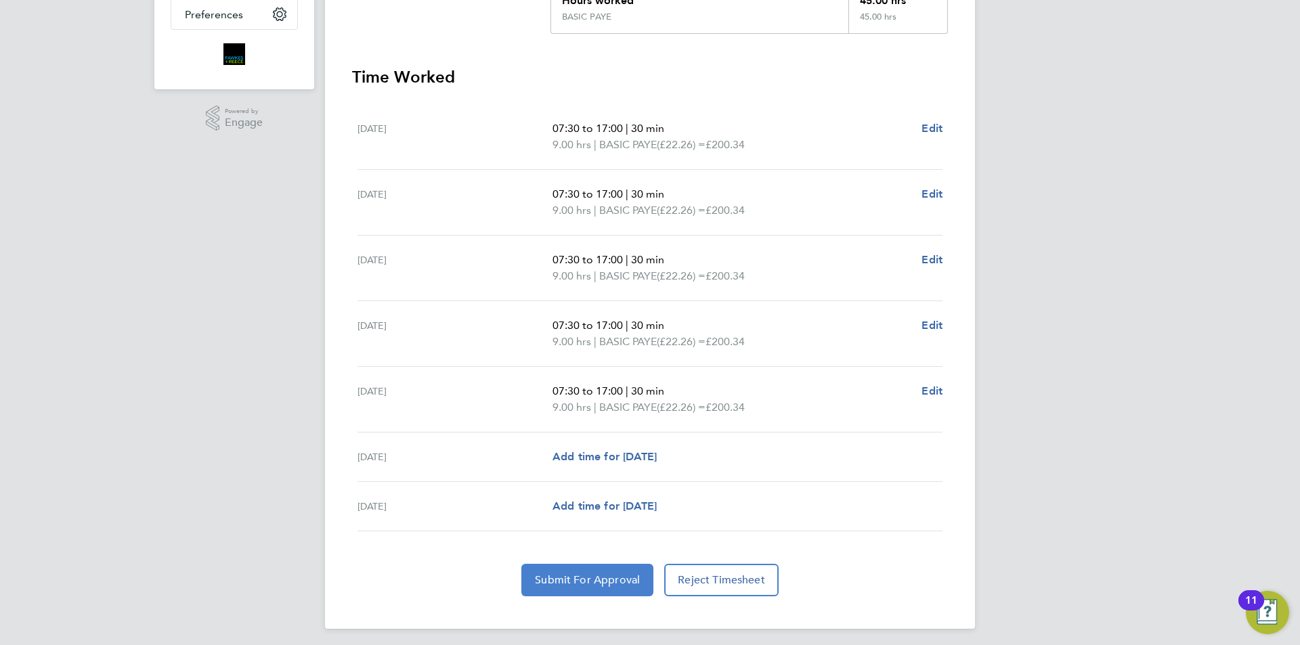
click at [613, 575] on span "Submit For Approval" at bounding box center [587, 581] width 105 height 14
